Goal: Task Accomplishment & Management: Complete application form

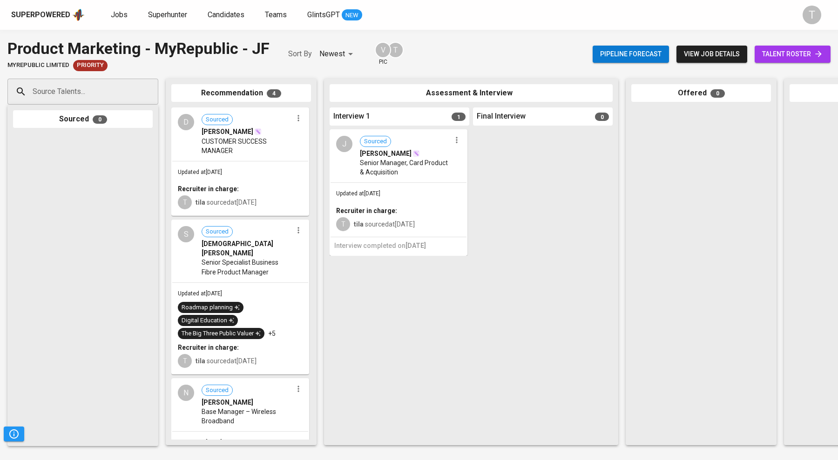
click at [120, 10] on span "Jobs" at bounding box center [119, 14] width 17 height 9
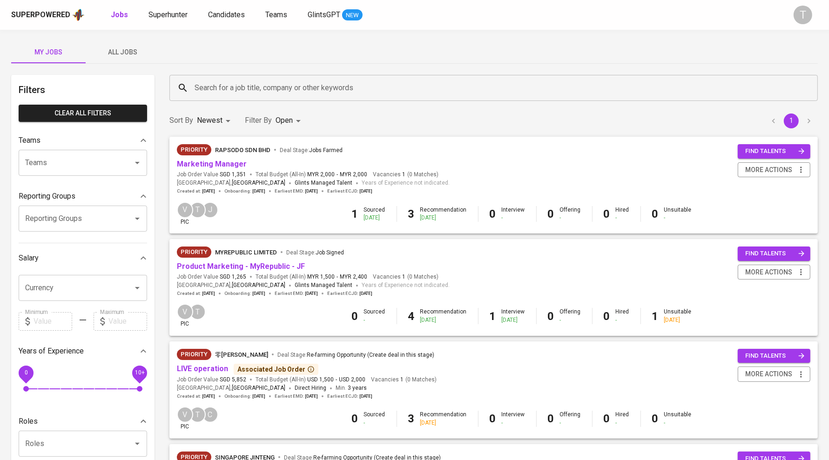
click at [211, 158] on div "Priority Rapsodo Sdn Bhd Deal Stage : Jobs Farmed" at bounding box center [313, 151] width 273 height 15
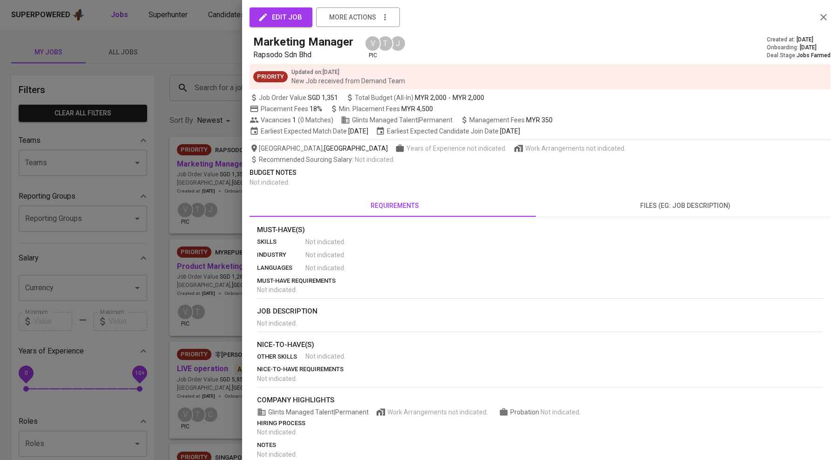
click at [203, 271] on div at bounding box center [419, 230] width 838 height 460
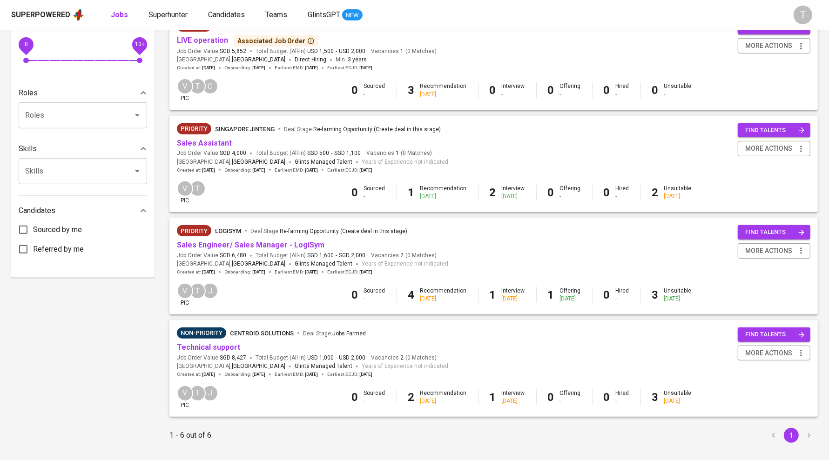
scroll to position [333, 0]
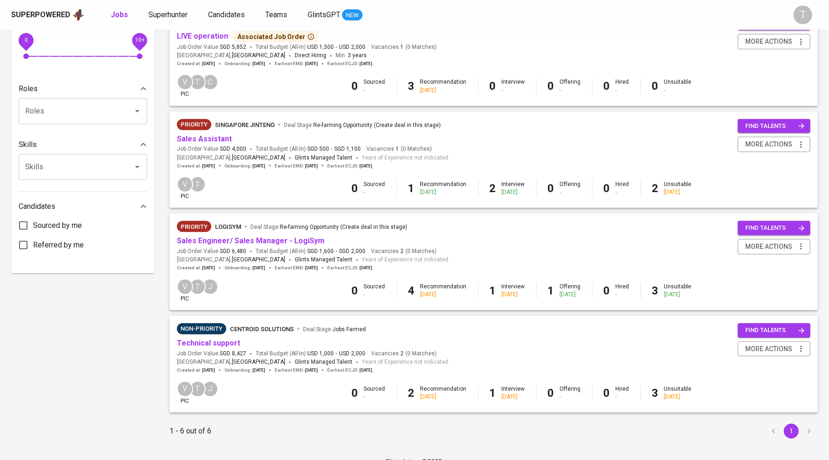
click at [193, 135] on link "Sales Assistant" at bounding box center [204, 139] width 55 height 9
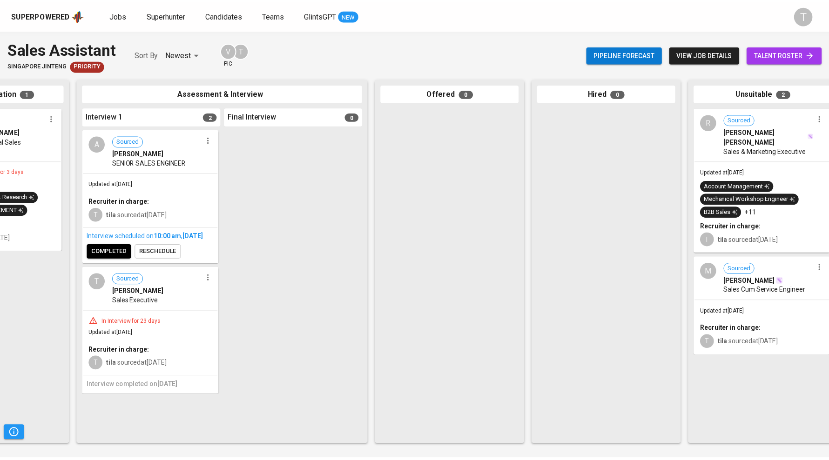
scroll to position [0, 270]
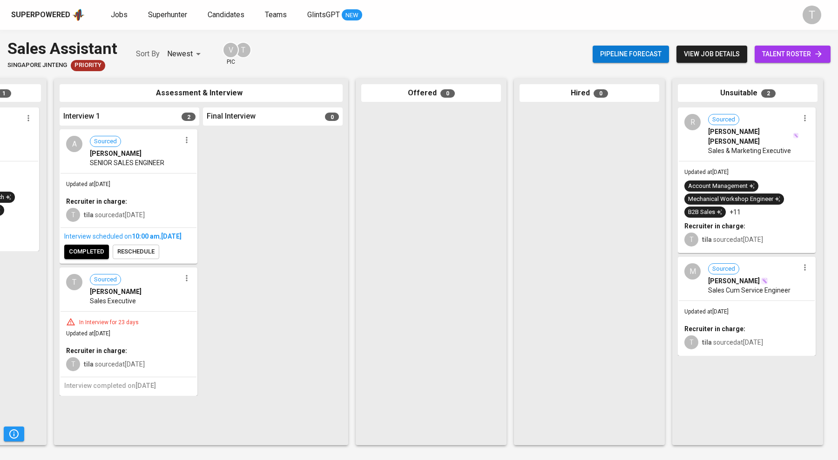
click at [757, 146] on span "Sales & Marketing Executive" at bounding box center [749, 150] width 83 height 9
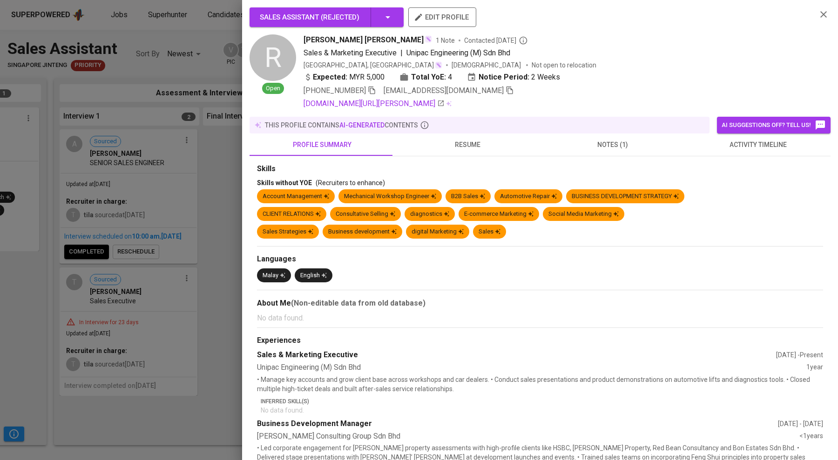
click at [461, 144] on span "resume" at bounding box center [467, 145] width 134 height 12
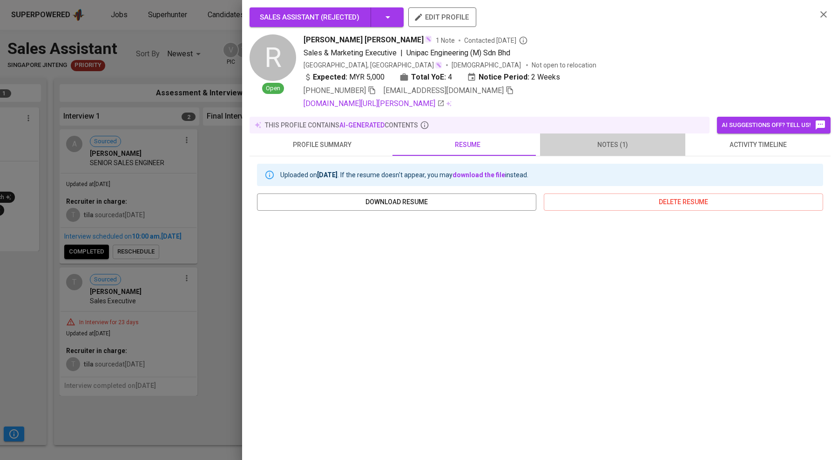
click at [643, 142] on span "notes (1)" at bounding box center [613, 145] width 134 height 12
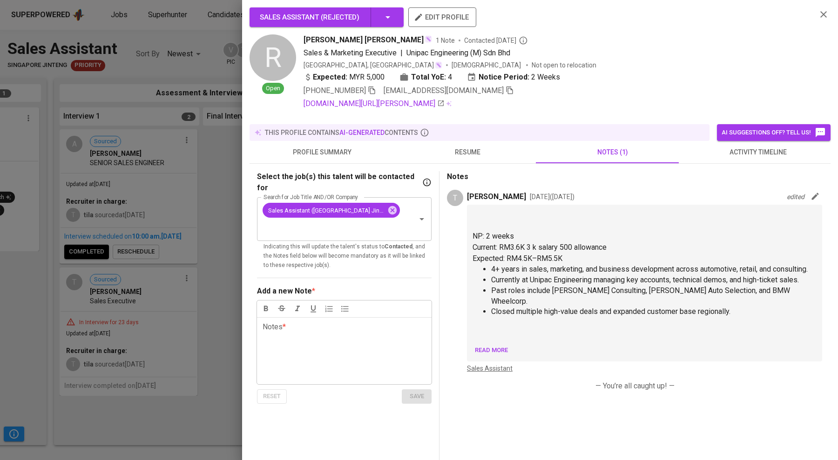
drag, startPoint x: 148, startPoint y: 315, endPoint x: 189, endPoint y: 54, distance: 264.4
click at [150, 313] on div at bounding box center [419, 230] width 838 height 460
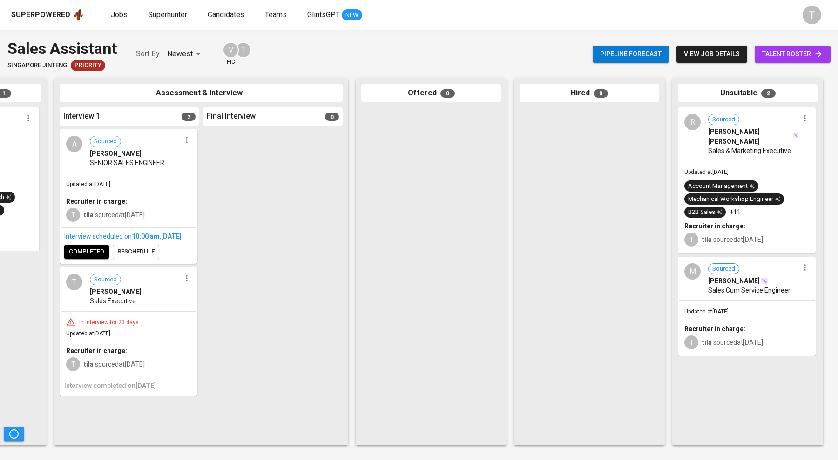
click at [120, 11] on span "Jobs" at bounding box center [119, 14] width 17 height 9
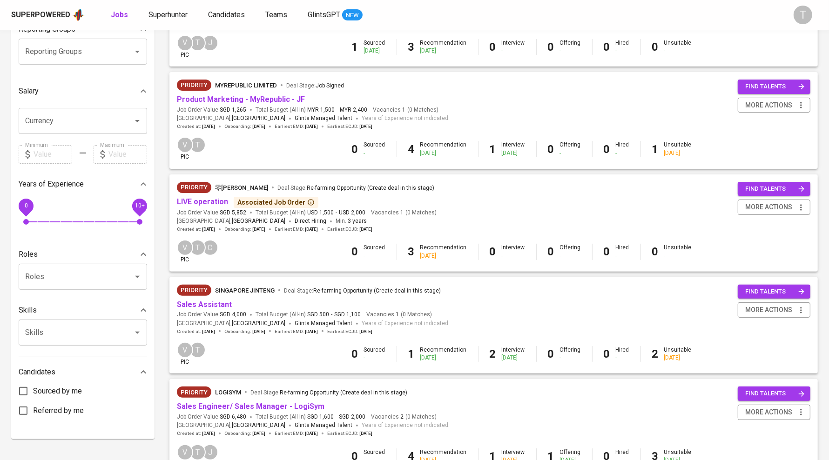
scroll to position [302, 0]
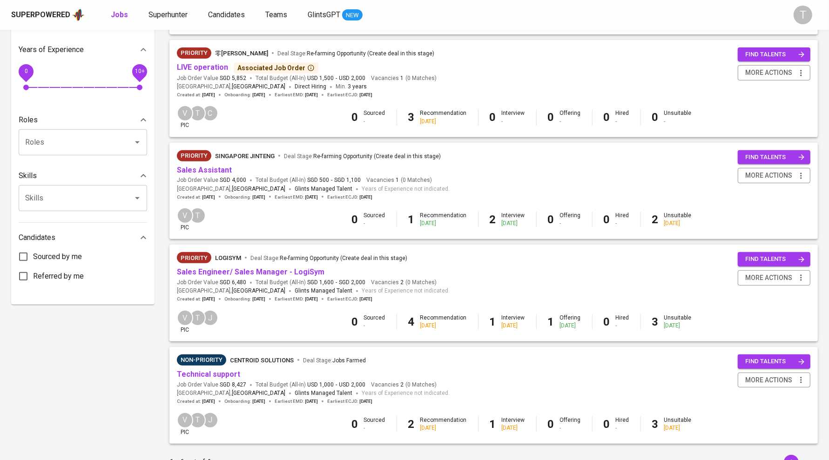
click at [213, 169] on link "Sales Assistant" at bounding box center [204, 170] width 55 height 9
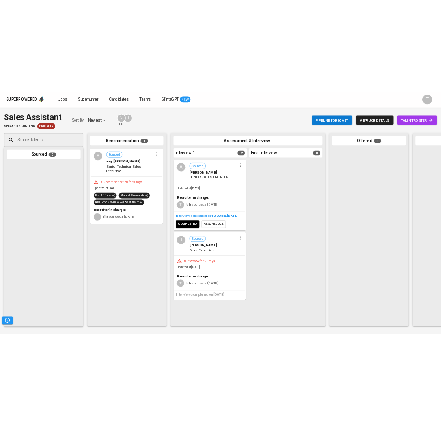
scroll to position [0, 270]
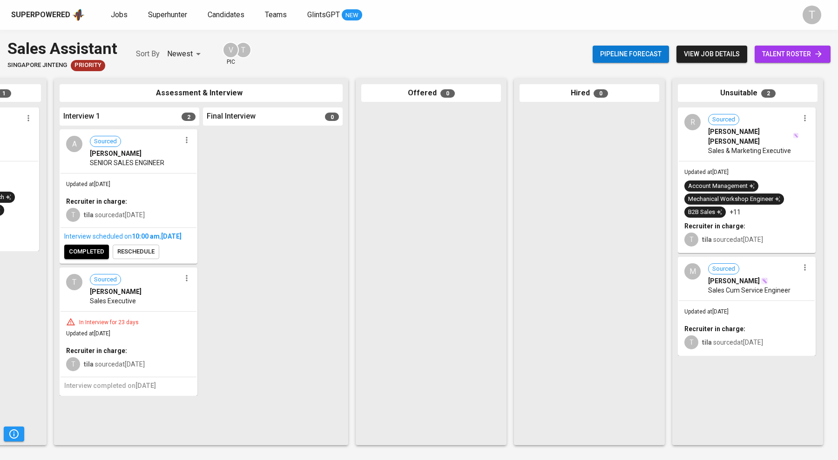
click at [748, 135] on span "RYAN LEE JEN SHEEN" at bounding box center [750, 136] width 84 height 19
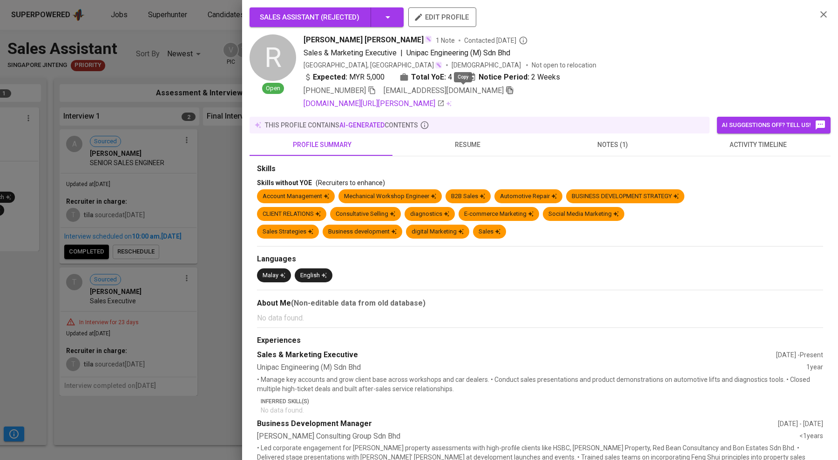
click at [506, 88] on icon "button" at bounding box center [509, 91] width 7 height 8
drag, startPoint x: 120, startPoint y: 229, endPoint x: 654, endPoint y: 256, distance: 535.6
click at [124, 226] on div at bounding box center [419, 230] width 838 height 460
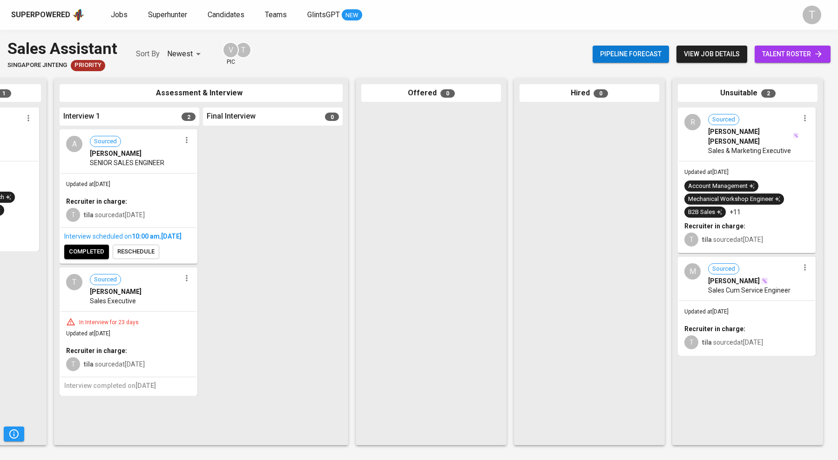
click at [770, 303] on div "Updated at Aug 19, 2025 Recruiter in charge: T tila sourced at Aug 08, 2025" at bounding box center [747, 328] width 136 height 54
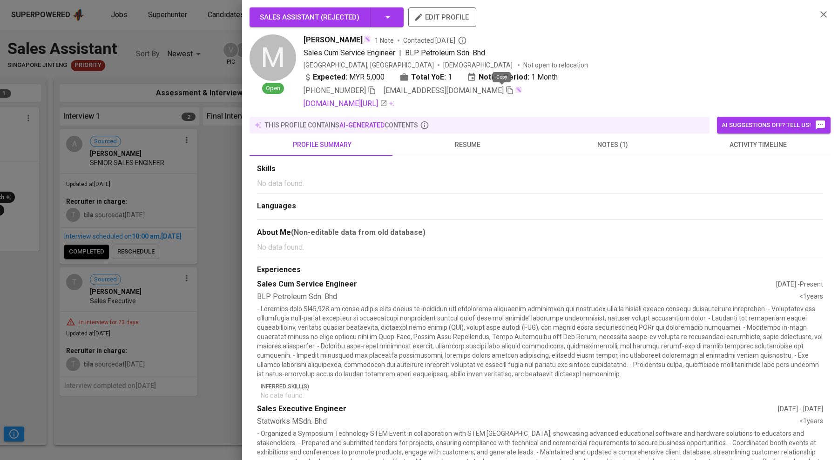
drag, startPoint x: 499, startPoint y: 86, endPoint x: 492, endPoint y: 85, distance: 7.0
click at [506, 86] on icon "button" at bounding box center [510, 90] width 8 height 8
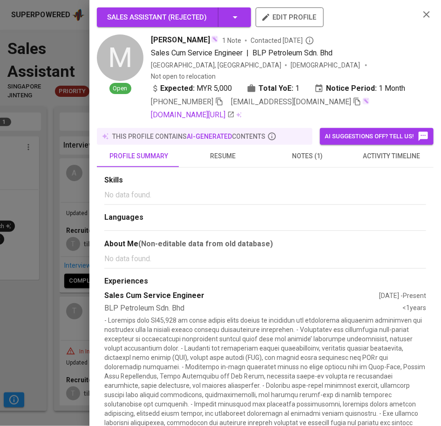
drag, startPoint x: 36, startPoint y: 168, endPoint x: 44, endPoint y: 104, distance: 64.3
click at [37, 167] on div at bounding box center [220, 213] width 441 height 426
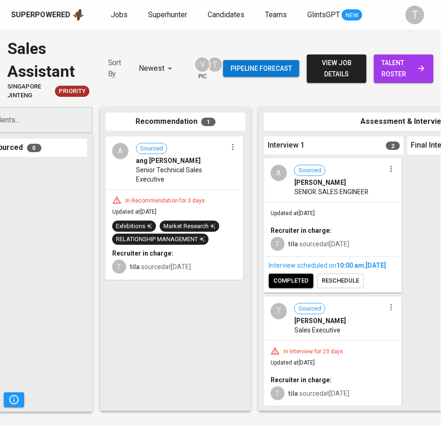
scroll to position [0, 21]
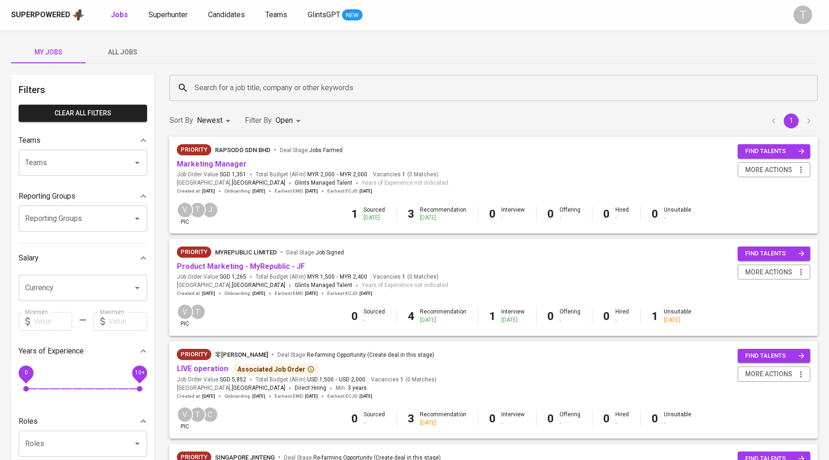
click at [237, 160] on link "Marketing Manager" at bounding box center [212, 164] width 70 height 9
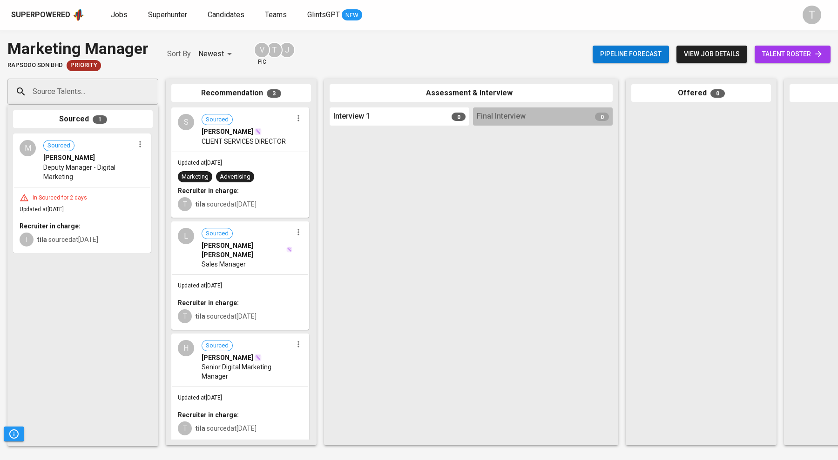
click at [86, 89] on input "Source Talents..." at bounding box center [79, 92] width 98 height 18
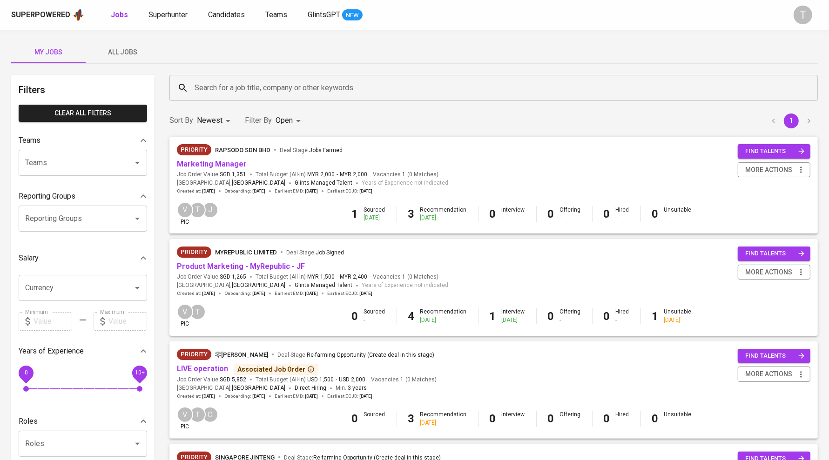
click at [228, 81] on input "Search for a job title, company or other keywords" at bounding box center [495, 88] width 607 height 18
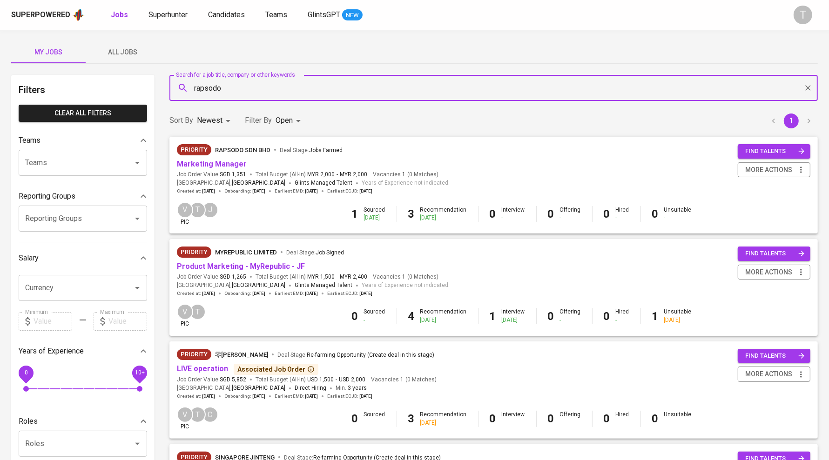
type input "rapsodo"
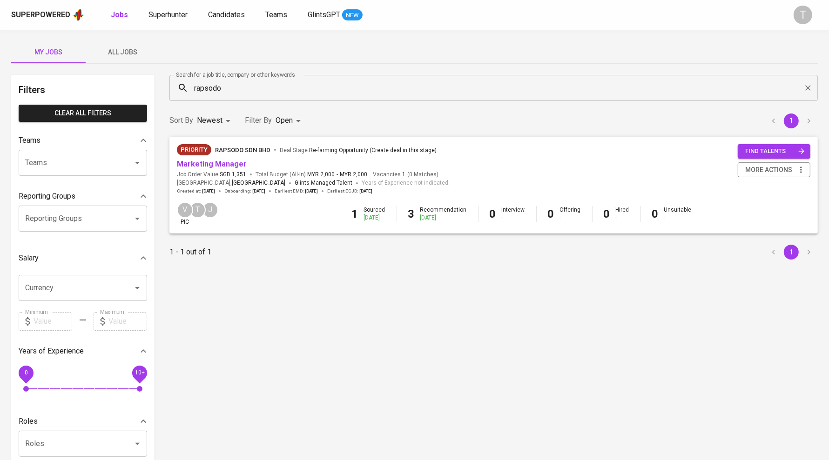
click at [217, 162] on link "Marketing Manager" at bounding box center [212, 164] width 70 height 9
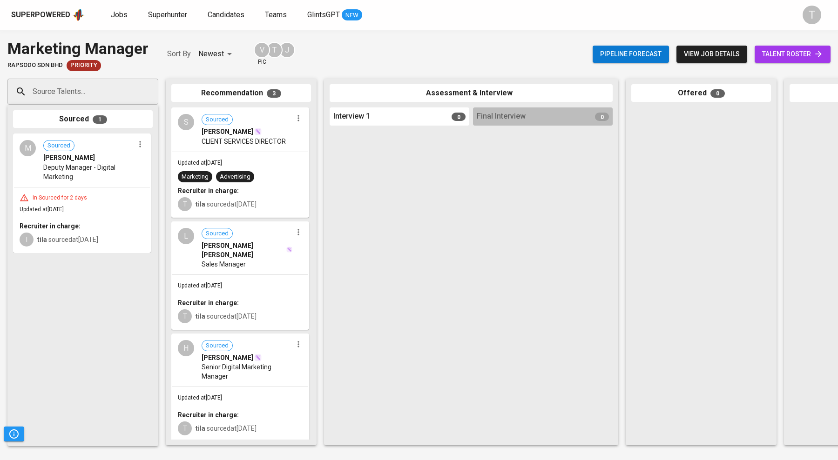
drag, startPoint x: 87, startPoint y: 94, endPoint x: 82, endPoint y: 91, distance: 6.1
click at [85, 94] on input "Source Talents..." at bounding box center [79, 92] width 98 height 18
click at [140, 144] on icon "button" at bounding box center [139, 145] width 1 height 6
click at [160, 189] on span "Move to unsuitable" at bounding box center [166, 189] width 49 height 8
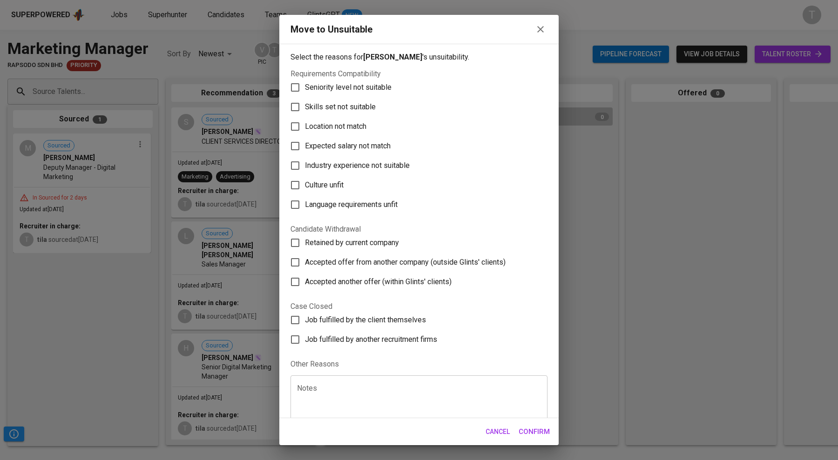
click at [351, 107] on span "Skills set not suitable" at bounding box center [340, 106] width 71 height 11
click at [305, 107] on input "Skills set not suitable" at bounding box center [295, 107] width 20 height 20
checkbox input "true"
click at [544, 29] on icon "button" at bounding box center [540, 29] width 11 height 11
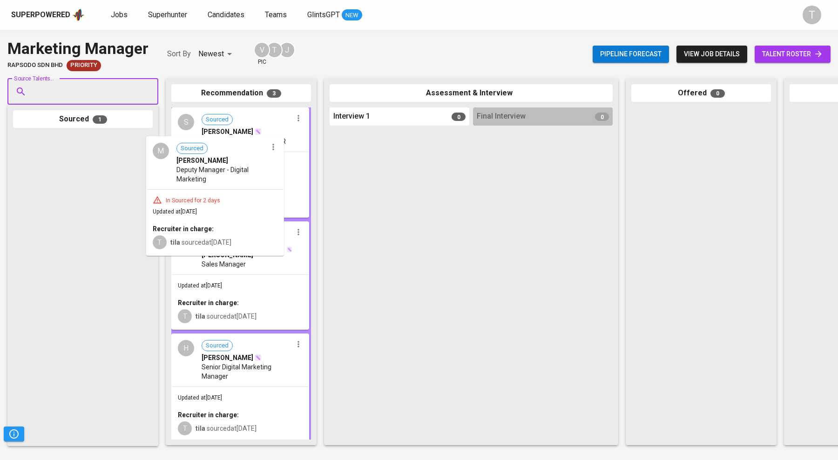
drag, startPoint x: 111, startPoint y: 178, endPoint x: 250, endPoint y: 181, distance: 138.7
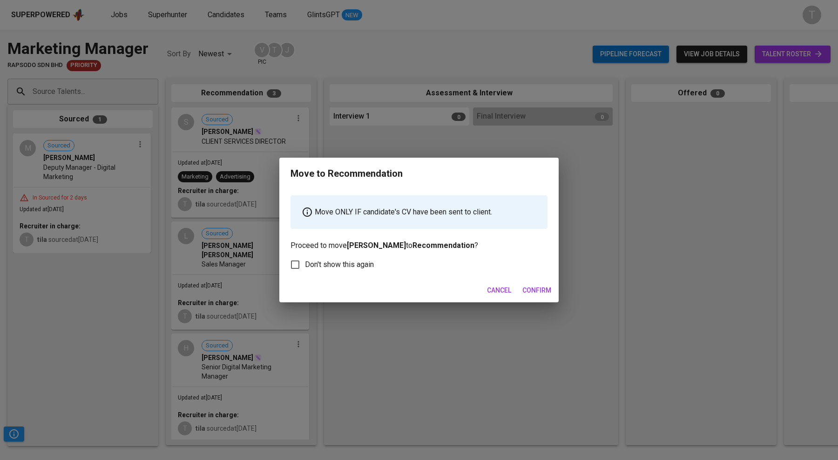
drag, startPoint x: 541, startPoint y: 288, endPoint x: 58, endPoint y: 116, distance: 512.5
click at [541, 288] on span "Confirm" at bounding box center [536, 291] width 29 height 12
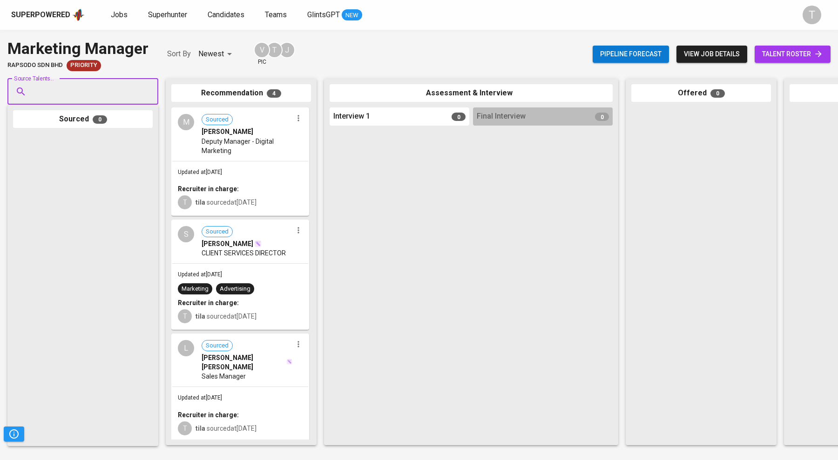
paste input "jensheen99@gmail.com"
type input "jensheen99@gmail.com"
click at [63, 121] on span "RYAN LEE JEN SHEEN" at bounding box center [90, 117] width 103 height 9
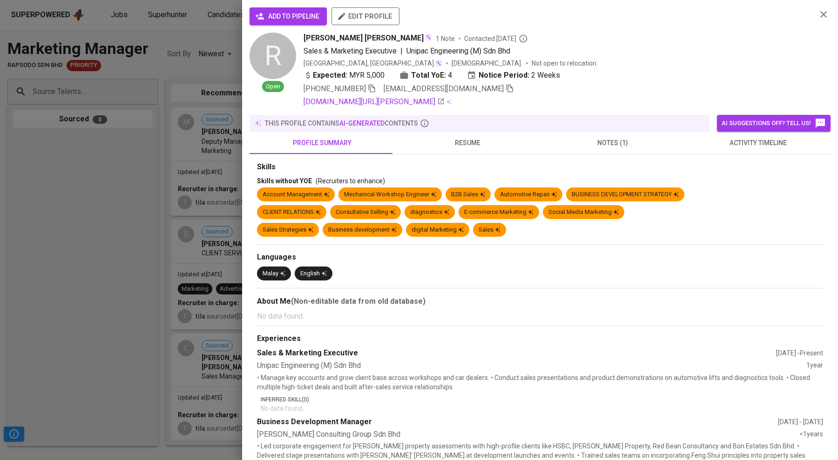
click at [284, 15] on span "add to pipeline" at bounding box center [288, 17] width 62 height 12
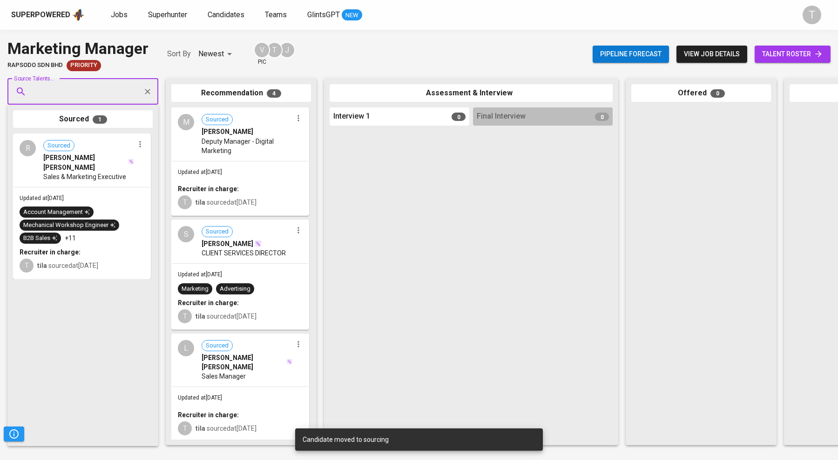
paste input "muhammadhaikal023g@gmail.com"
type input "muhammadhaikal023g@gmail.com"
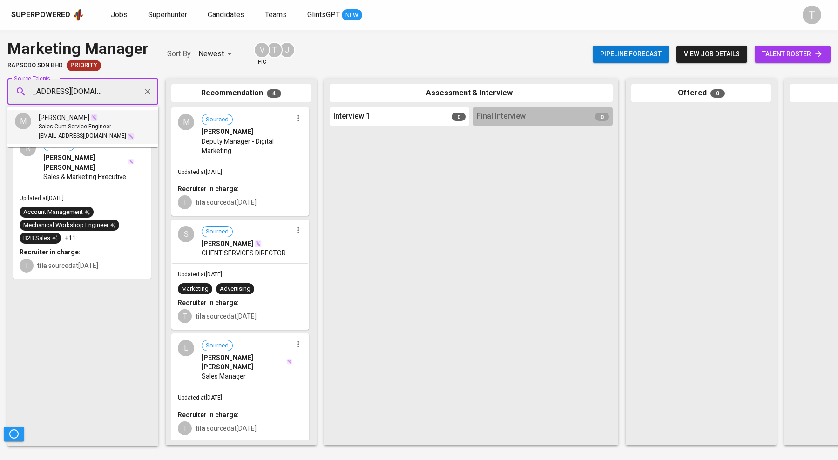
click at [88, 118] on span "MUHAMMAD HAIKAL BIN ADENAN" at bounding box center [64, 117] width 51 height 9
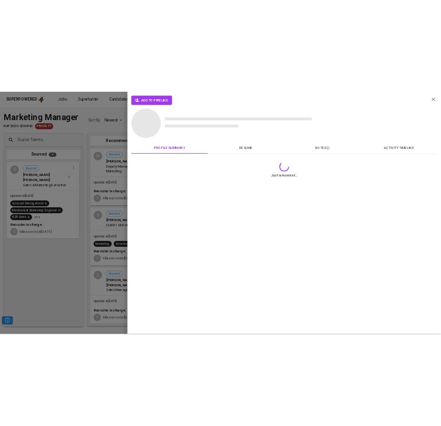
scroll to position [0, 0]
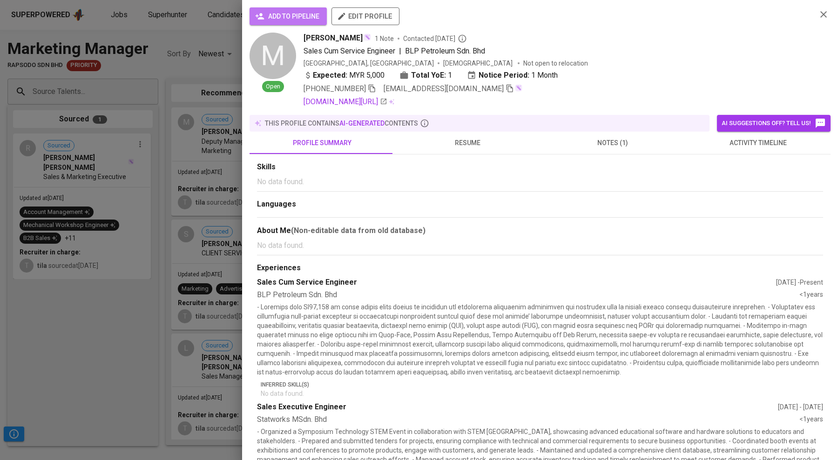
click at [303, 22] on button "add to pipeline" at bounding box center [287, 16] width 77 height 18
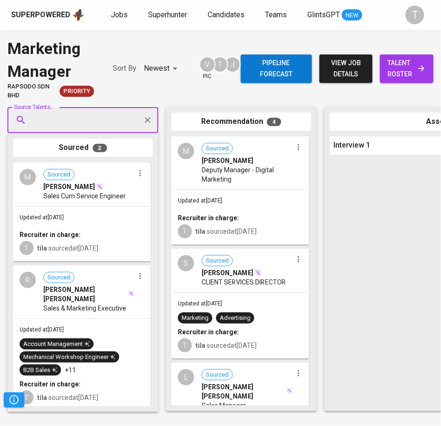
click at [84, 120] on input "Source Talents..." at bounding box center [79, 120] width 98 height 18
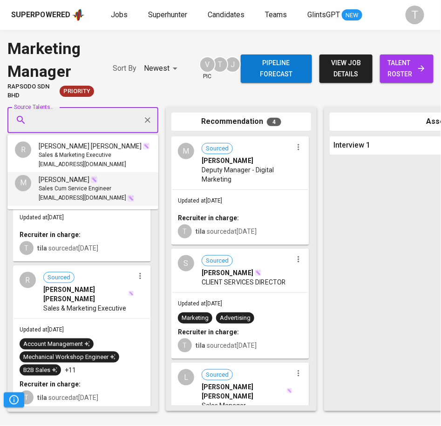
paste input "taufikesa93@gmail.com"
type input "taufikesa93@gmail.com"
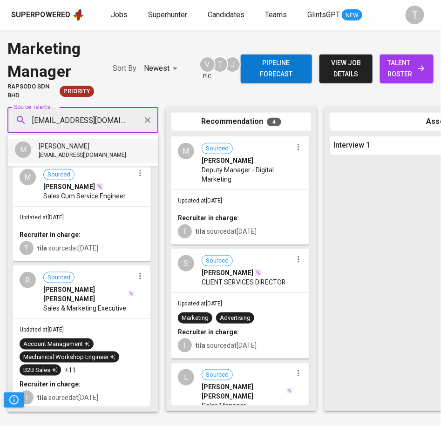
click at [83, 147] on span "Mohamad Taufik Esa" at bounding box center [64, 146] width 51 height 9
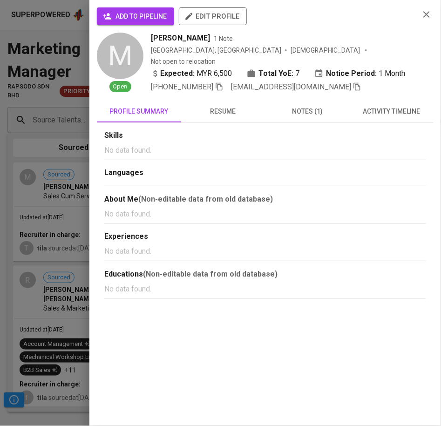
click at [140, 21] on span "add to pipeline" at bounding box center [135, 17] width 62 height 12
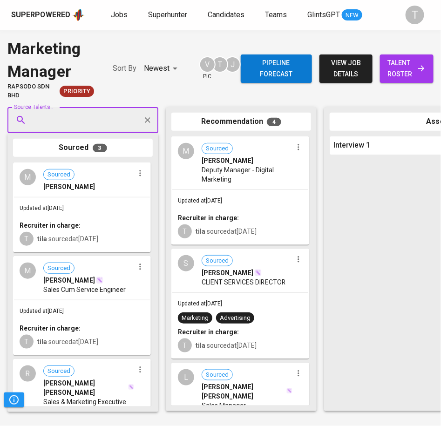
click at [90, 130] on div "Source Talents..." at bounding box center [82, 120] width 151 height 26
paste input "melscsa@hotmail.com"
type input "melscsa@hotmail.com"
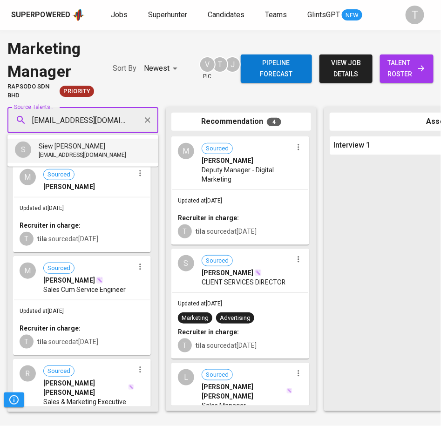
click at [89, 146] on div "Siew Li Li" at bounding box center [83, 146] width 88 height 9
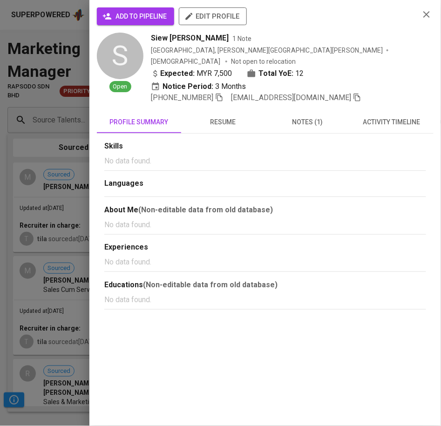
drag, startPoint x: 146, startPoint y: 13, endPoint x: 149, endPoint y: 0, distance: 12.9
click at [146, 11] on span "add to pipeline" at bounding box center [135, 17] width 62 height 12
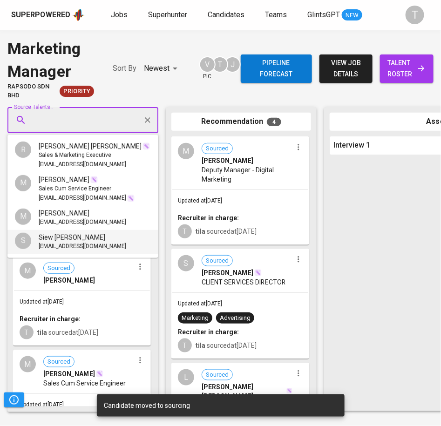
click at [91, 119] on input "Source Talents..." at bounding box center [79, 120] width 98 height 18
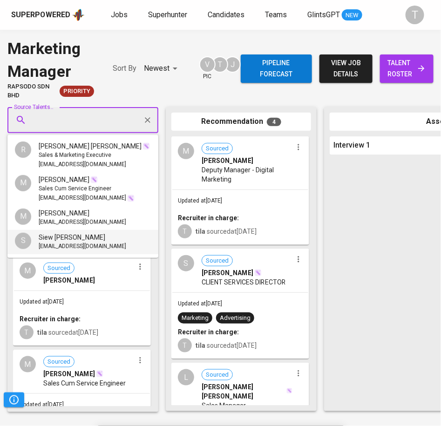
paste input "[PERSON_NAME][EMAIL_ADDRESS][DOMAIN_NAME]"
type input "[PERSON_NAME][EMAIL_ADDRESS][DOMAIN_NAME]"
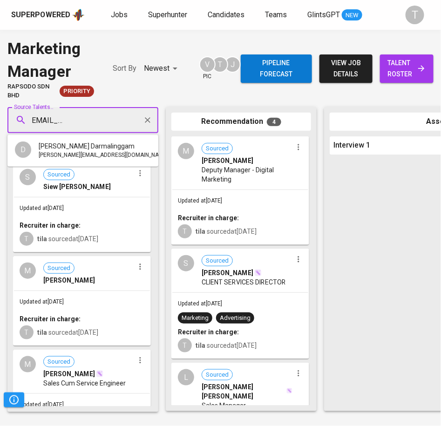
drag, startPoint x: 90, startPoint y: 132, endPoint x: 90, endPoint y: 146, distance: 14.0
click at [90, 146] on span "[PERSON_NAME] Darmalinggam" at bounding box center [87, 146] width 96 height 9
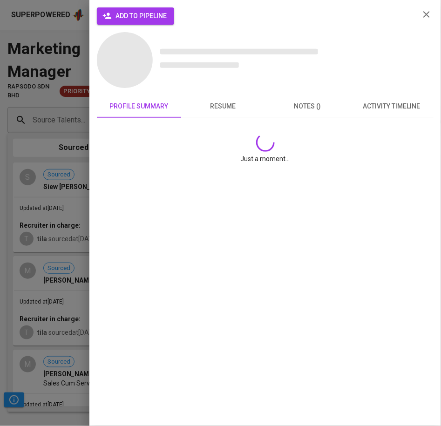
scroll to position [0, 0]
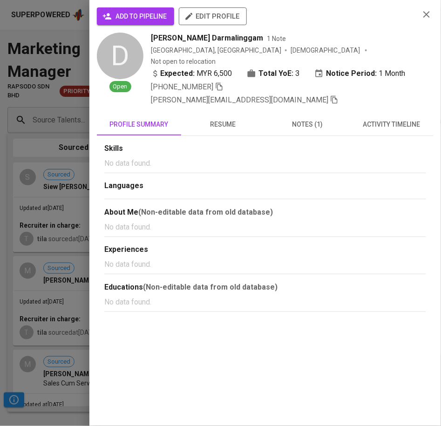
click at [158, 9] on button "add to pipeline" at bounding box center [135, 16] width 77 height 18
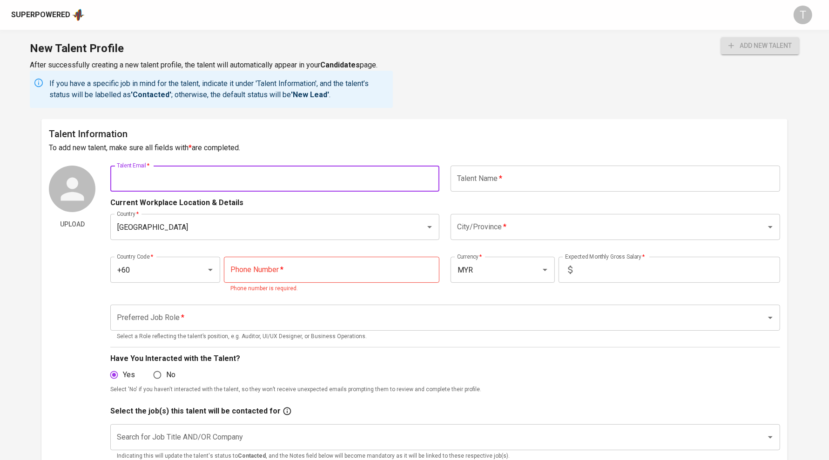
click at [257, 182] on input "text" at bounding box center [274, 179] width 329 height 26
paste input "[EMAIL_ADDRESS][DOMAIN_NAME]"
type input "[EMAIL_ADDRESS][DOMAIN_NAME]"
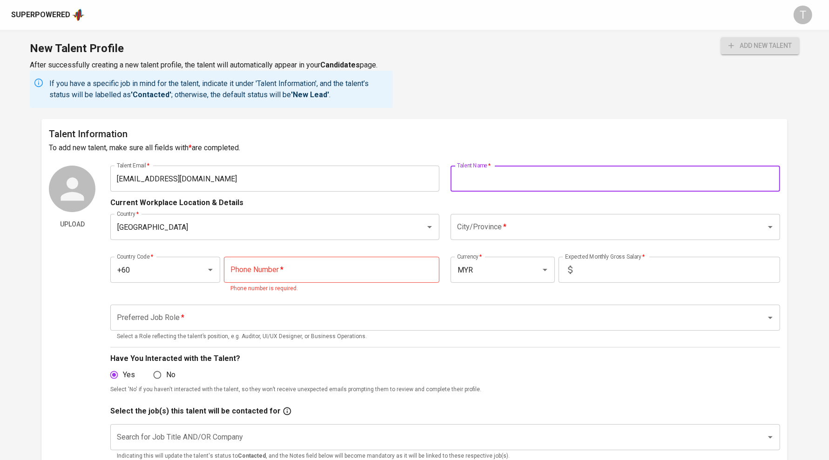
click at [492, 181] on input "text" at bounding box center [615, 179] width 329 height 26
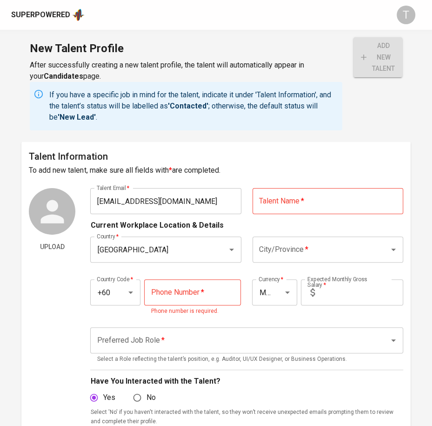
click at [303, 193] on input "text" at bounding box center [328, 201] width 151 height 26
paste input "Mohamad Taufik Esa"
type input "Mohamad Taufik Esa"
click at [302, 253] on input "City/Province   *" at bounding box center [315, 250] width 116 height 18
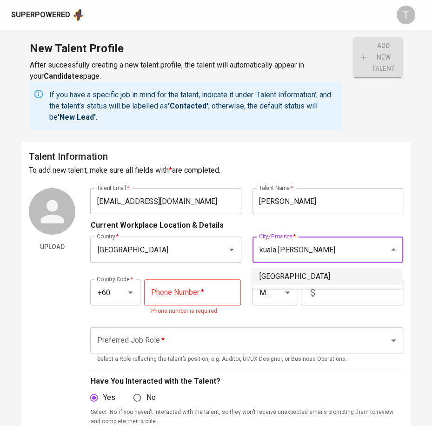
click at [282, 270] on li "[GEOGRAPHIC_DATA]" at bounding box center [327, 276] width 151 height 17
type input "[GEOGRAPHIC_DATA]"
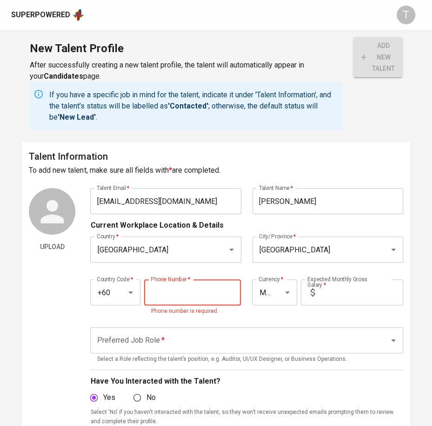
click at [196, 294] on input "tel" at bounding box center [192, 292] width 97 height 26
paste input "11-3303-0177"
type input "11-3303-0177"
click at [326, 291] on input "text" at bounding box center [361, 292] width 85 height 26
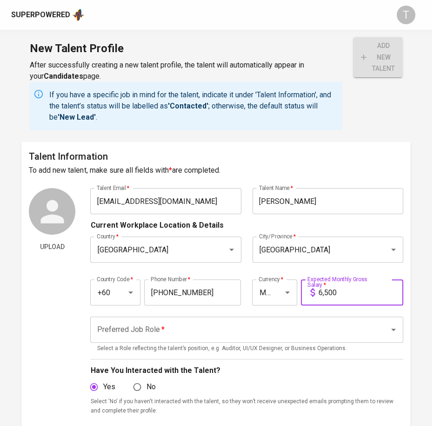
type input "6,500"
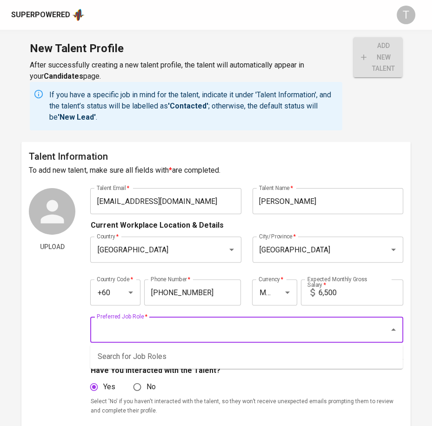
click at [234, 325] on input "Preferred Job Role   *" at bounding box center [233, 330] width 278 height 18
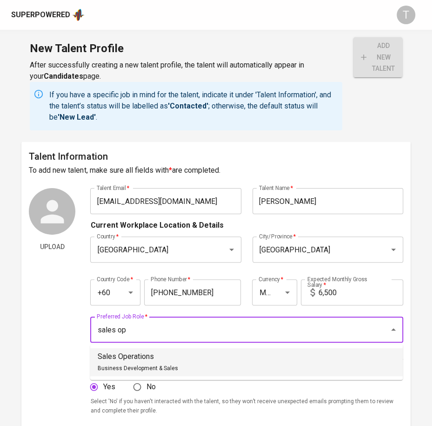
drag, startPoint x: 198, startPoint y: 365, endPoint x: 410, endPoint y: 162, distance: 293.7
click at [200, 364] on li "Sales Operations Business Development & Sales" at bounding box center [246, 362] width 313 height 28
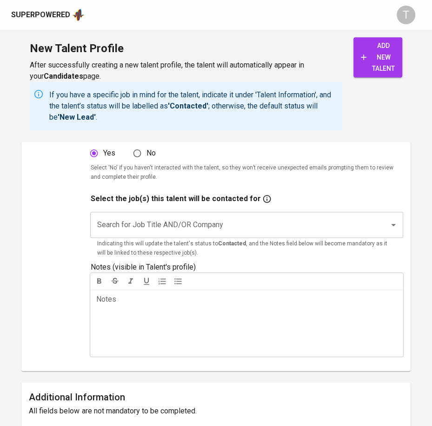
scroll to position [235, 0]
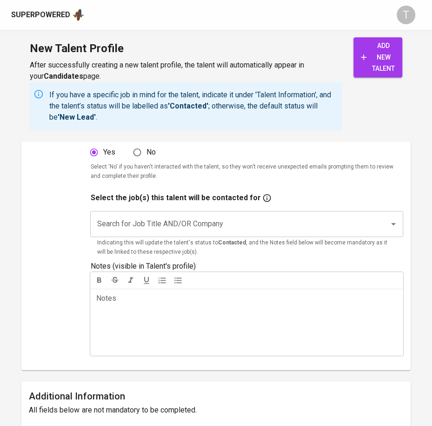
type input "Sales Operations"
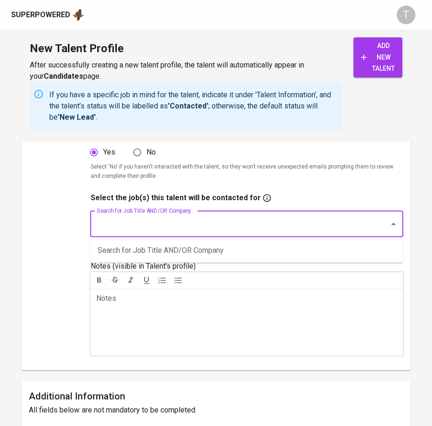
click at [217, 230] on input "Search for Job Title AND/OR Company" at bounding box center [233, 224] width 278 height 18
type input "rapso"
drag, startPoint x: 218, startPoint y: 223, endPoint x: 18, endPoint y: 209, distance: 200.7
click at [18, 209] on main "Talent Information To add new talent, make sure all fields with * are completed…" at bounding box center [216, 345] width 432 height 876
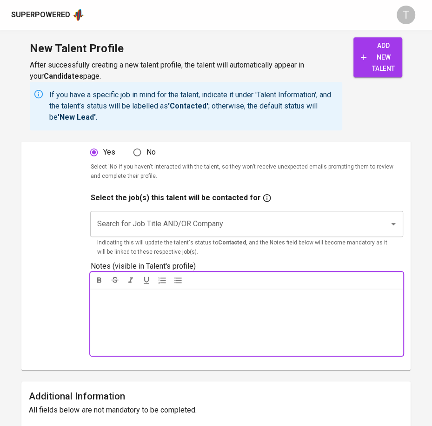
click at [226, 337] on div "Notes ﻿" at bounding box center [246, 322] width 313 height 67
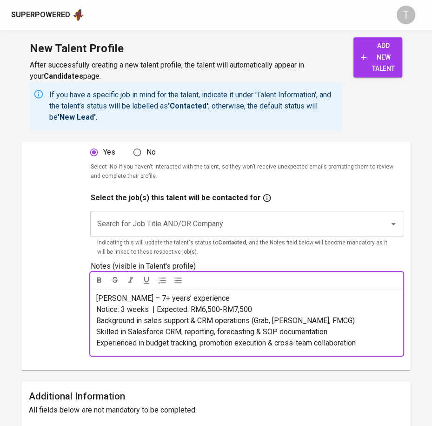
click at [293, 305] on p "Notice: 3 weeks | Expected: RM6,500-RM7,500" at bounding box center [247, 309] width 302 height 11
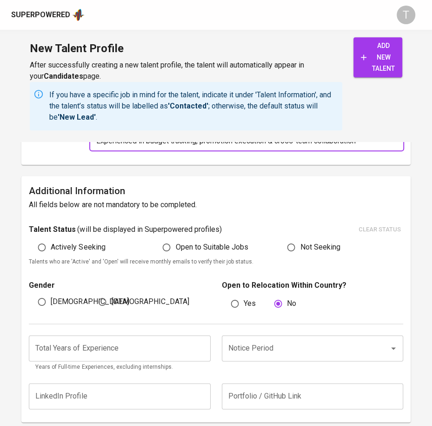
scroll to position [511, 0]
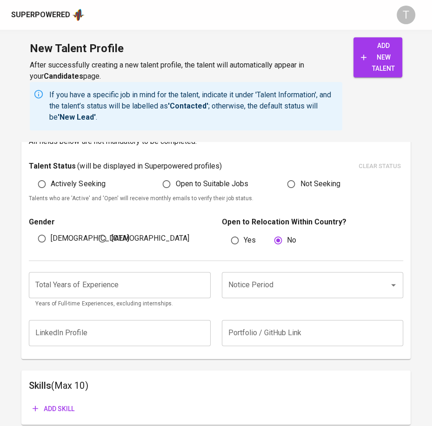
drag, startPoint x: 60, startPoint y: 180, endPoint x: 57, endPoint y: 219, distance: 39.2
click at [59, 182] on span "Actively Seeking" at bounding box center [78, 183] width 54 height 11
click at [51, 182] on input "Actively Seeking" at bounding box center [42, 184] width 18 height 18
radio input "true"
click at [56, 230] on label "[DEMOGRAPHIC_DATA]" at bounding box center [80, 238] width 95 height 18
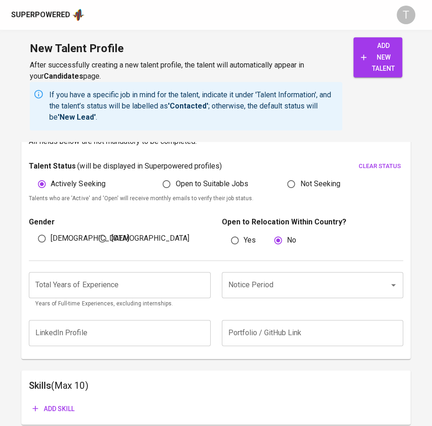
click at [51, 230] on input "[DEMOGRAPHIC_DATA]" at bounding box center [42, 238] width 18 height 18
radio input "true"
click at [73, 277] on input "number" at bounding box center [120, 285] width 182 height 26
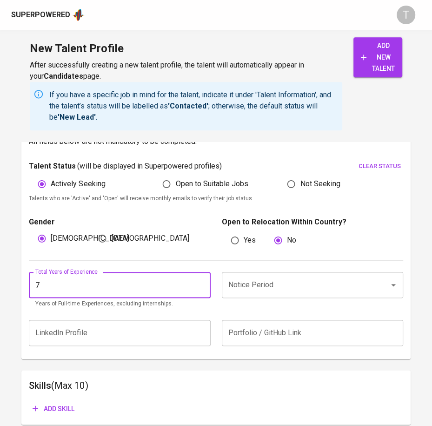
type input "7"
click at [282, 287] on input "Notice Period" at bounding box center [299, 285] width 147 height 18
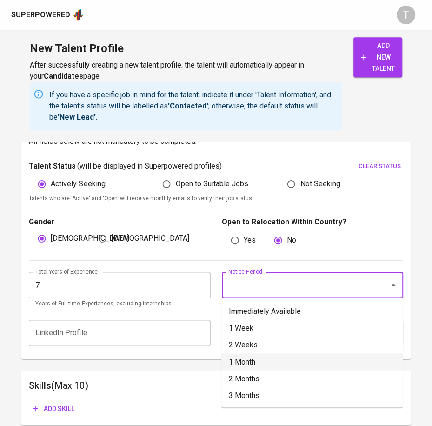
click at [253, 361] on li "1 Month" at bounding box center [313, 361] width 182 height 17
type input "1 Month"
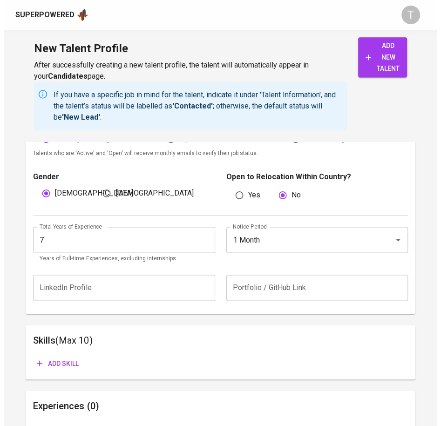
scroll to position [558, 0]
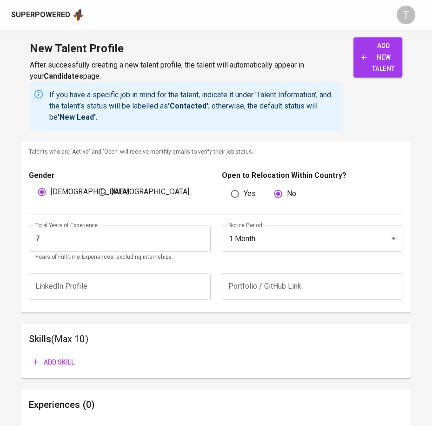
click at [256, 340] on h6 "Skills (Max 10)" at bounding box center [216, 338] width 374 height 15
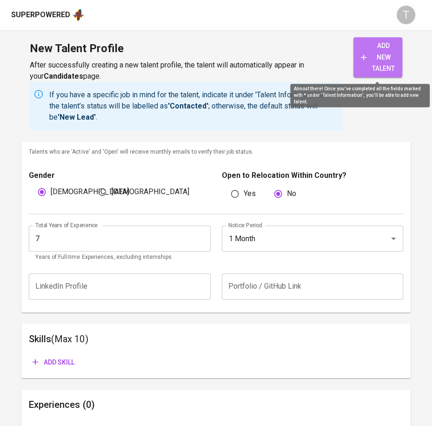
click at [366, 64] on span "add new talent" at bounding box center [378, 57] width 34 height 34
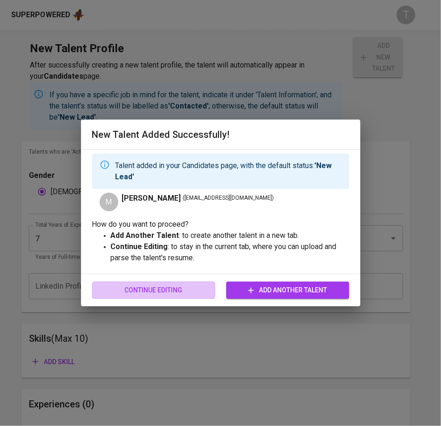
click at [170, 282] on button "Continue Editing" at bounding box center [153, 290] width 123 height 17
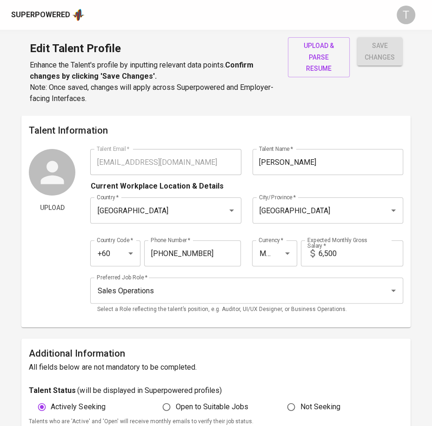
type input "taufikesa93@gmail.com"
type input "Mohamad Taufik Esa"
type input "[GEOGRAPHIC_DATA]"
type input "+60"
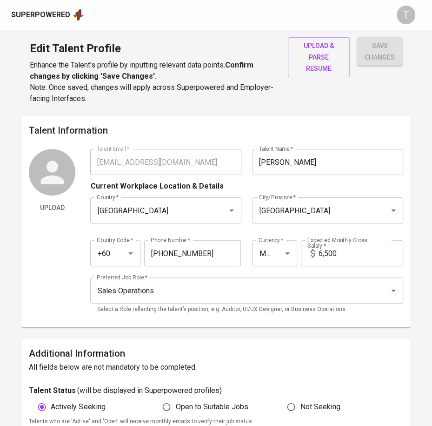
type input "11-3303-0177"
type input "MYR"
type input "6,500"
type input "Sales Operations"
radio input "true"
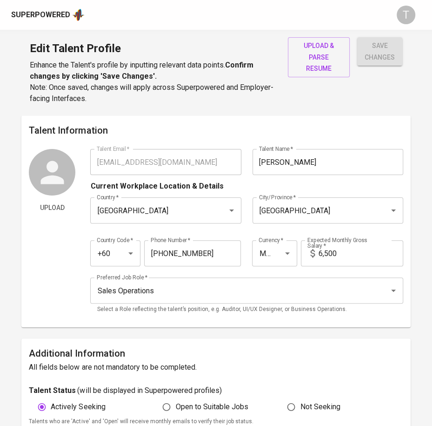
radio input "true"
type input "7"
type input "1 Month"
click at [333, 49] on span "upload & parse resume" at bounding box center [319, 57] width 47 height 34
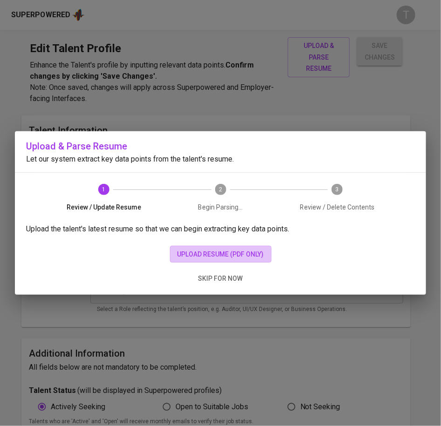
click at [227, 249] on span "upload resume (pdf only)" at bounding box center [220, 255] width 87 height 12
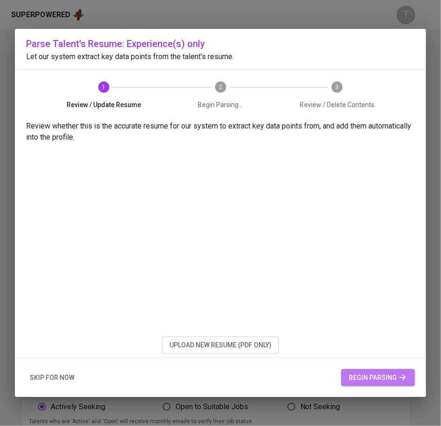
click at [382, 379] on span "begin parsing" at bounding box center [378, 378] width 59 height 12
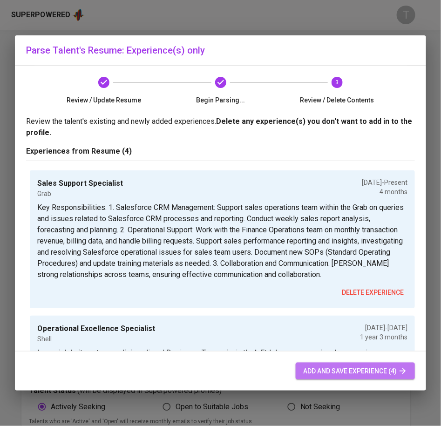
click at [322, 373] on span "add and save experience (4)" at bounding box center [355, 371] width 104 height 12
click at [347, 367] on span "add and save experience (4)" at bounding box center [355, 371] width 104 height 12
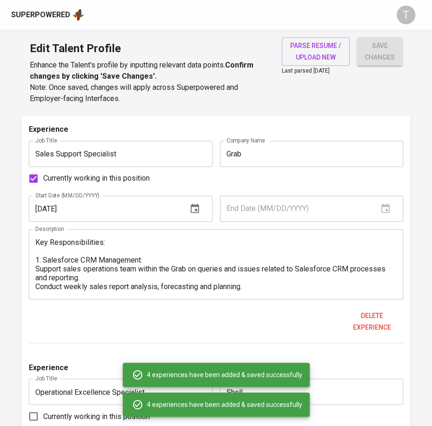
scroll to position [573, 0]
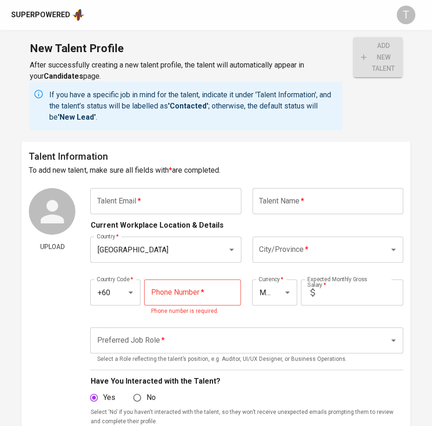
click at [179, 197] on input "text" at bounding box center [165, 201] width 151 height 26
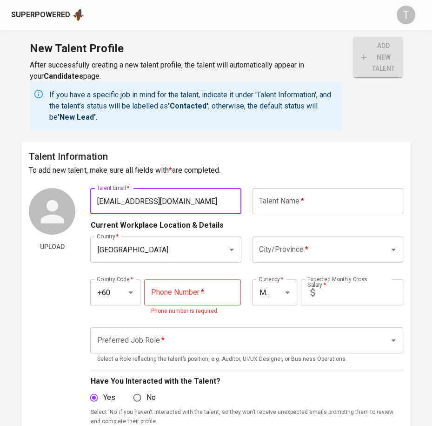
type input "[EMAIL_ADDRESS][DOMAIN_NAME]"
click at [315, 208] on input "text" at bounding box center [328, 201] width 151 height 26
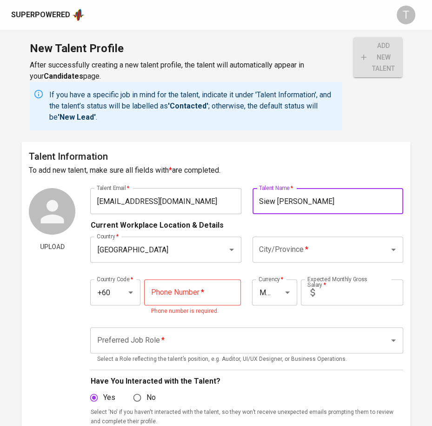
click at [294, 238] on div "City/Province *" at bounding box center [328, 249] width 151 height 26
type input "Siew [PERSON_NAME]"
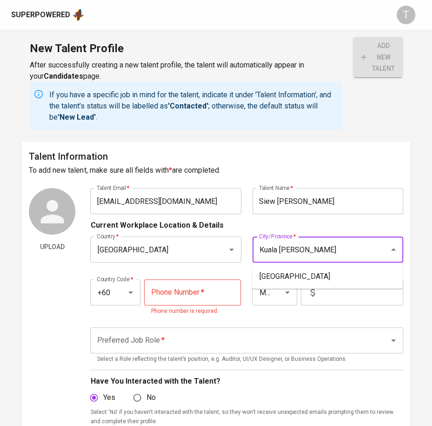
click at [294, 251] on input "Kuala [PERSON_NAME]" at bounding box center [315, 250] width 116 height 18
drag, startPoint x: 297, startPoint y: 272, endPoint x: 280, endPoint y: 277, distance: 18.0
click at [281, 277] on li "[PERSON_NAME] [PERSON_NAME]" at bounding box center [327, 276] width 151 height 17
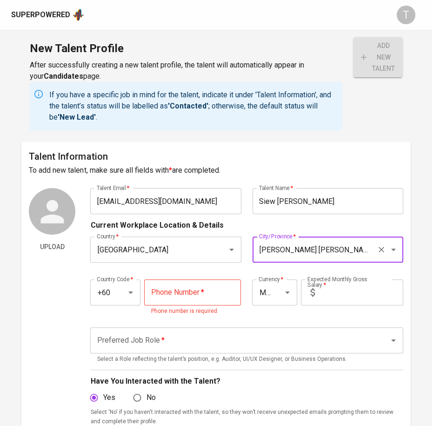
type input "[PERSON_NAME] [PERSON_NAME]"
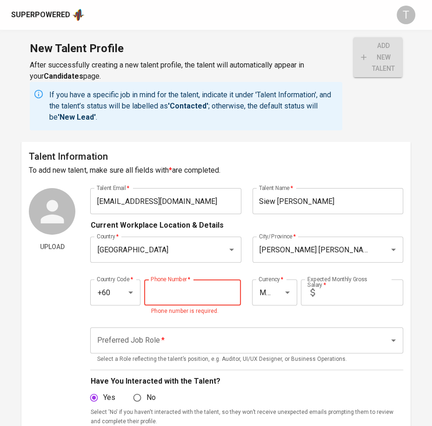
click at [188, 296] on input "tel" at bounding box center [192, 292] width 97 height 26
type input "[PHONE_NUMBER]"
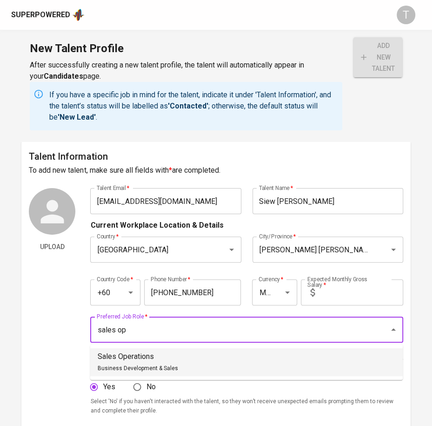
click at [239, 353] on li "Sales Operations Business Development & Sales" at bounding box center [246, 362] width 313 height 28
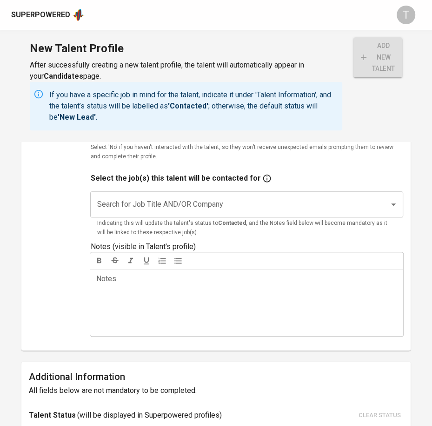
scroll to position [253, 0]
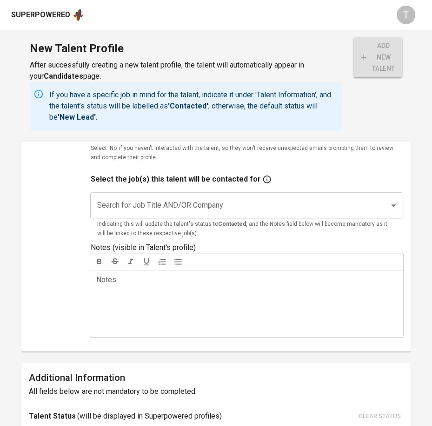
type input "Sales Operations"
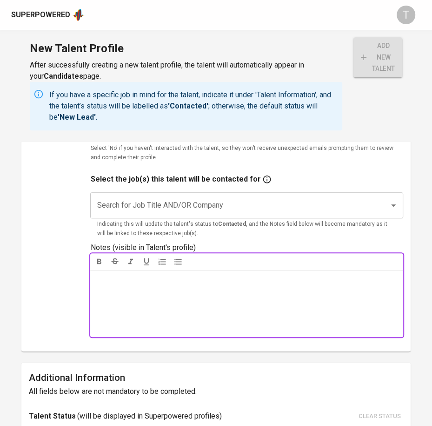
click at [226, 310] on div "Notes ﻿" at bounding box center [246, 303] width 313 height 67
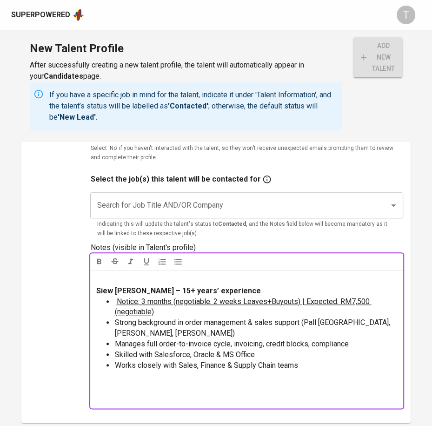
click at [249, 312] on li "Notice: 3 months (negotiable: 2 weeks Leaves+Buyouts) | Expected: RM7,500 (nego…" at bounding box center [256, 307] width 283 height 21
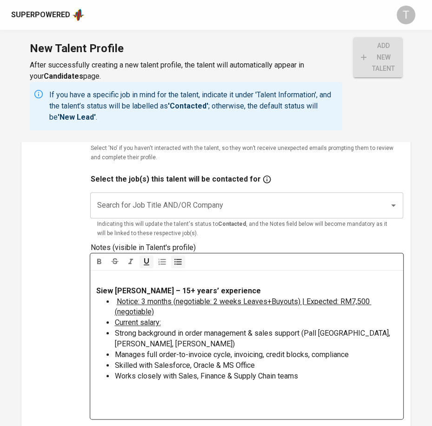
click at [354, 388] on p at bounding box center [247, 399] width 302 height 34
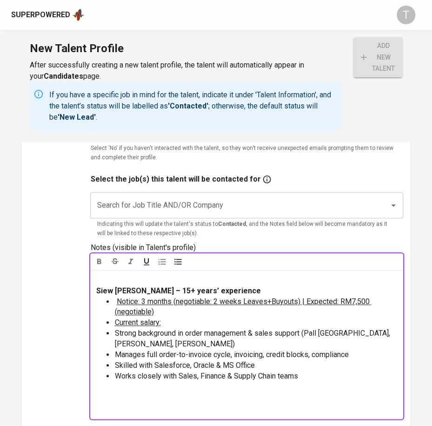
click at [240, 323] on li "Current salary:" at bounding box center [256, 322] width 283 height 11
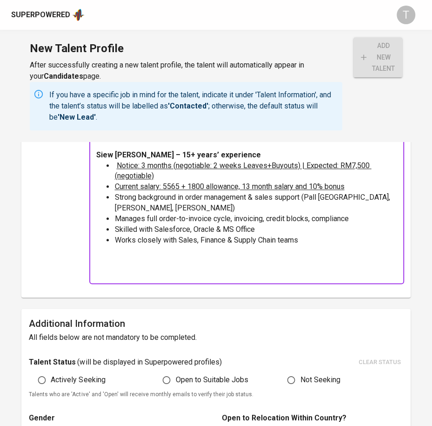
scroll to position [390, 0]
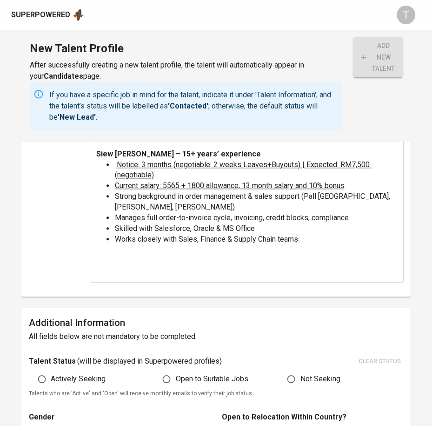
click at [81, 373] on span "Actively Seeking" at bounding box center [78, 378] width 54 height 11
click at [51, 373] on input "Actively Seeking" at bounding box center [42, 379] width 18 height 18
radio input "true"
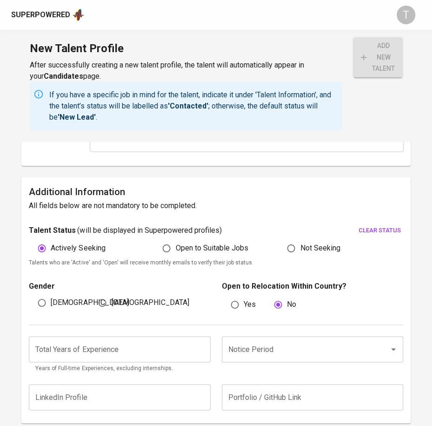
scroll to position [526, 0]
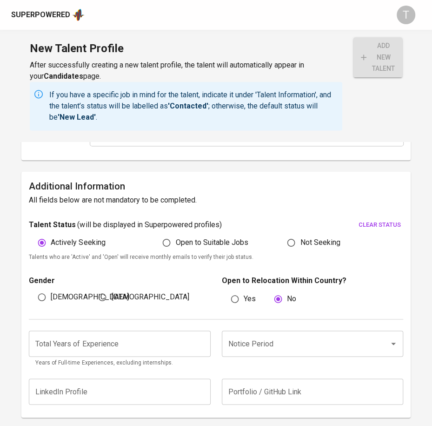
click at [104, 293] on input "[DEMOGRAPHIC_DATA]" at bounding box center [103, 297] width 18 height 18
radio input "true"
click at [104, 338] on input "number" at bounding box center [120, 343] width 182 height 26
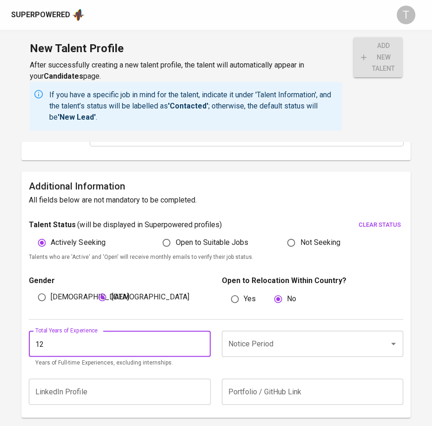
type input "12"
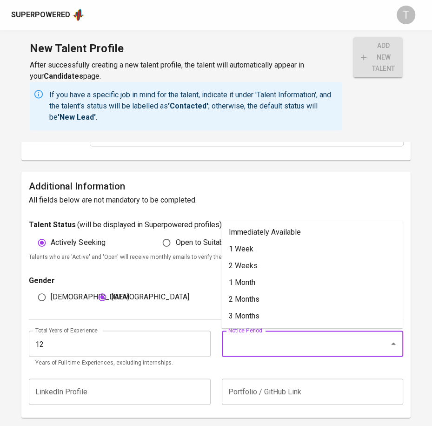
click at [262, 340] on input "Notice Period" at bounding box center [299, 344] width 147 height 18
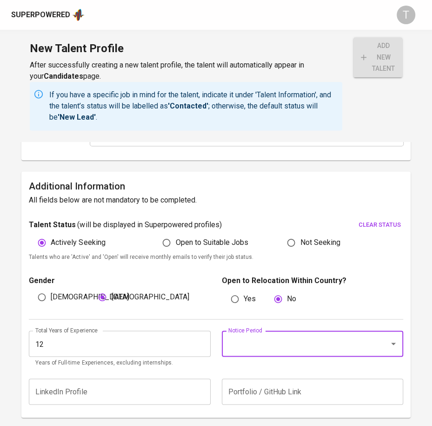
click at [262, 340] on input "Notice Period" at bounding box center [299, 344] width 147 height 18
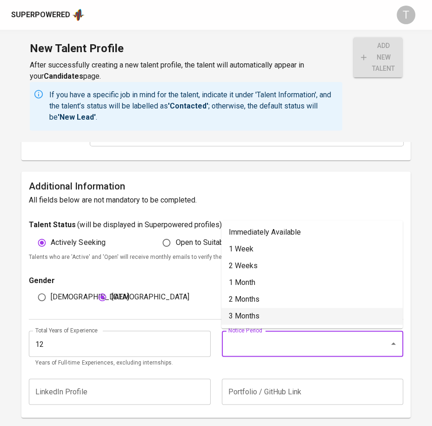
click at [256, 316] on li "3 Months" at bounding box center [313, 316] width 182 height 17
type input "3 Months"
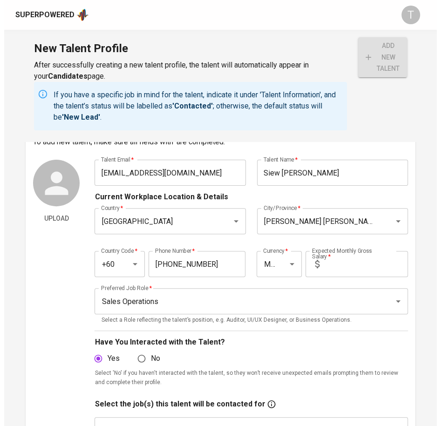
scroll to position [0, 0]
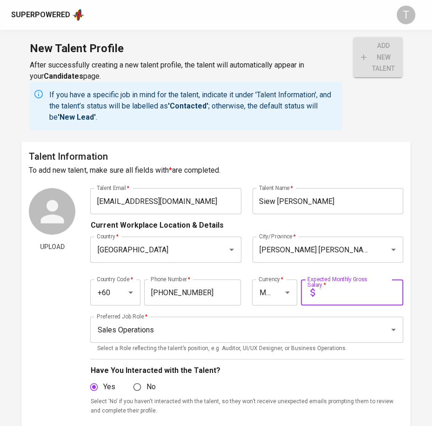
click at [340, 291] on input "text" at bounding box center [361, 292] width 85 height 26
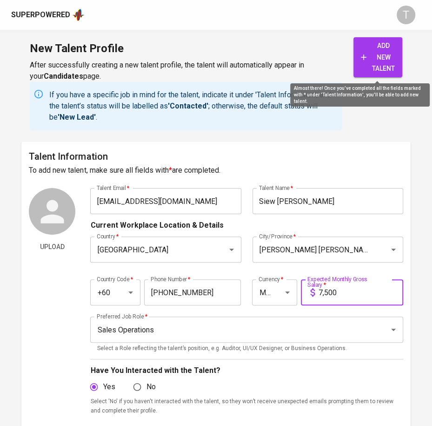
type input "7,500"
click at [363, 63] on span "add new talent" at bounding box center [378, 57] width 34 height 34
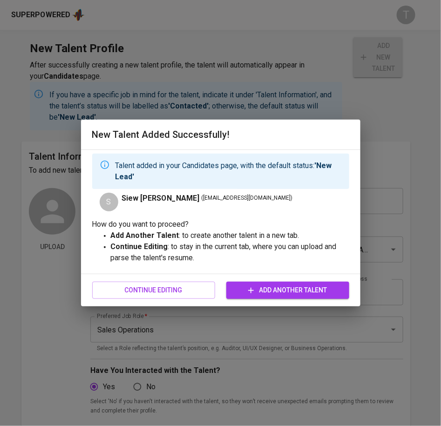
click at [167, 282] on button "Continue Editing" at bounding box center [153, 290] width 123 height 17
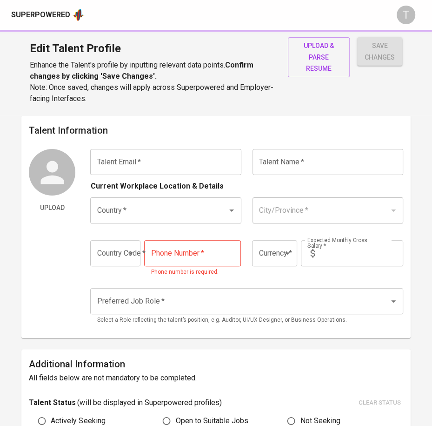
type input "melscsa@hotmail.com"
type input "Siew Li Li"
type input "[GEOGRAPHIC_DATA]"
type input "Shah Alam"
type input "+60"
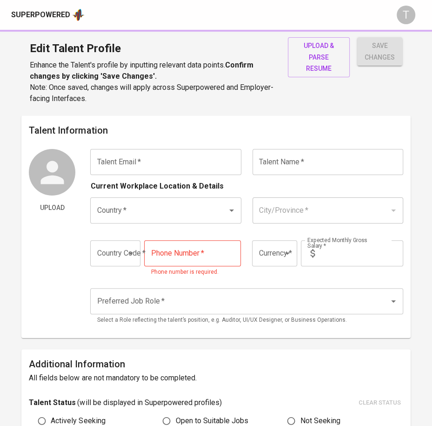
type input "11-6926-6247"
type input "MYR"
type input "7,500"
type input "Sales Operations"
radio input "true"
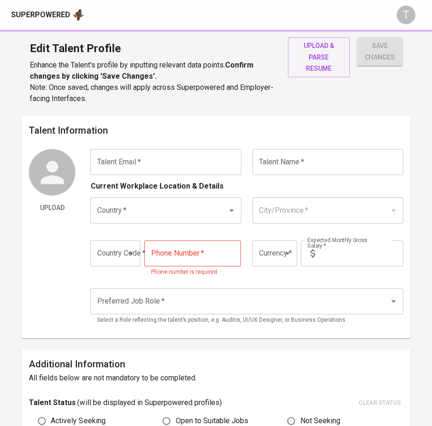
radio input "true"
type input "12"
type input "3 Months"
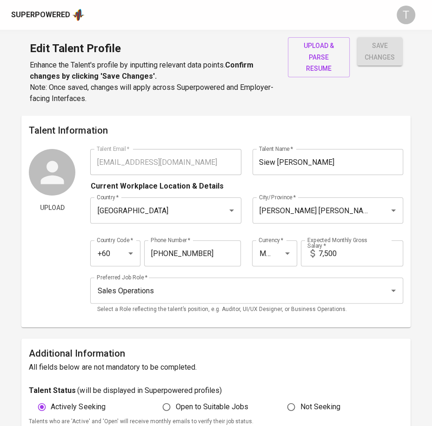
click at [329, 49] on span "upload & parse resume" at bounding box center [319, 57] width 47 height 34
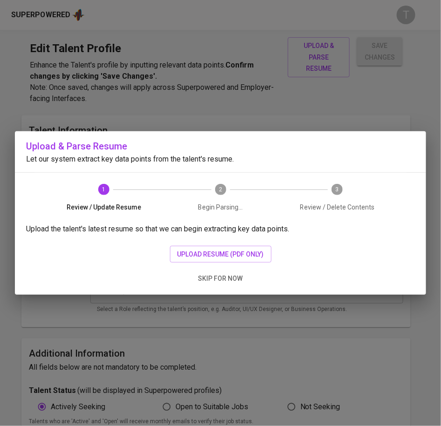
click at [257, 250] on span "upload resume (pdf only)" at bounding box center [220, 255] width 87 height 12
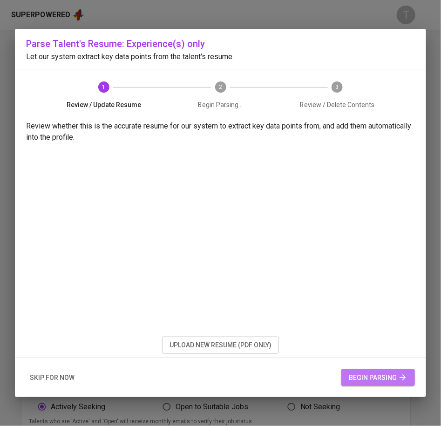
click at [364, 376] on span "begin parsing" at bounding box center [378, 378] width 59 height 12
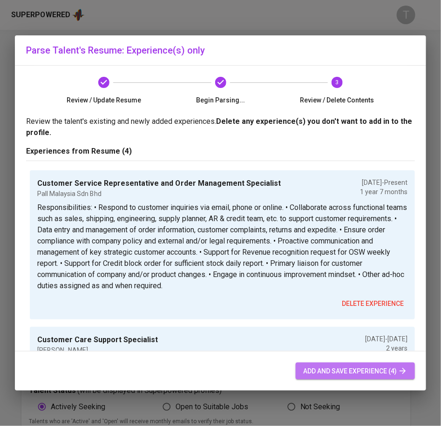
drag, startPoint x: 340, startPoint y: 373, endPoint x: 326, endPoint y: 369, distance: 14.0
click at [339, 373] on span "add and save experience (4)" at bounding box center [355, 371] width 104 height 12
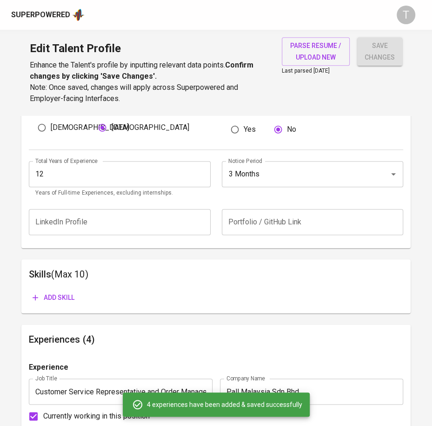
scroll to position [335, 0]
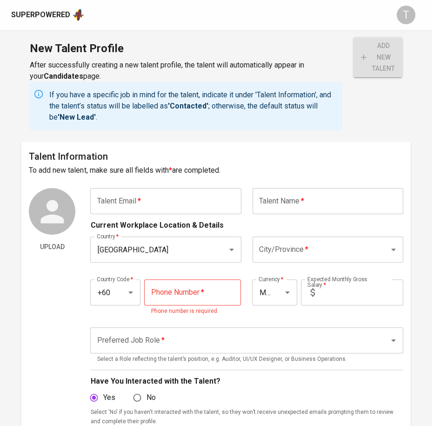
click at [183, 209] on input "text" at bounding box center [165, 201] width 151 height 26
paste input "[PERSON_NAME][EMAIL_ADDRESS][DOMAIN_NAME]"
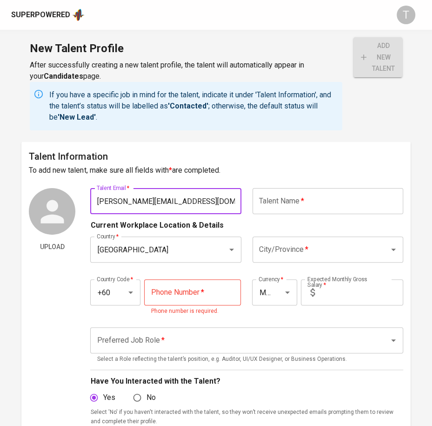
scroll to position [0, 16]
type input "[PERSON_NAME][EMAIL_ADDRESS][DOMAIN_NAME]"
click at [314, 203] on input "text" at bounding box center [328, 201] width 151 height 26
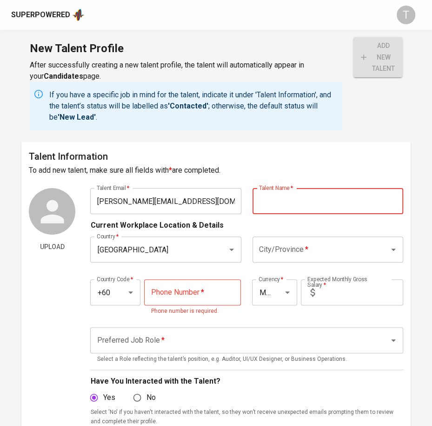
click at [321, 191] on input "text" at bounding box center [328, 201] width 151 height 26
paste input "[PERSON_NAME] Darmalingga"
type input "[PERSON_NAME] Darmalinggam"
click at [316, 253] on input "City/Province   *" at bounding box center [315, 250] width 116 height 18
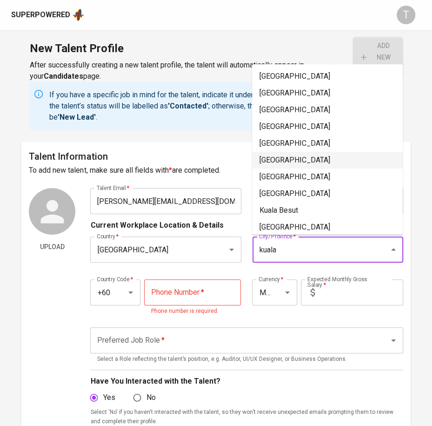
click at [308, 159] on li "[GEOGRAPHIC_DATA]" at bounding box center [327, 160] width 151 height 17
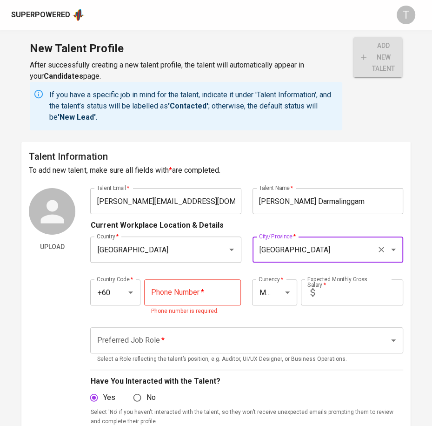
type input "[GEOGRAPHIC_DATA]"
click at [188, 286] on input "tel" at bounding box center [192, 292] width 97 height 26
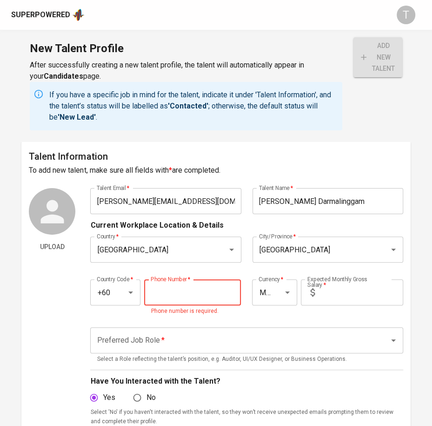
paste input "[PHONE_NUMBER]"
type input "[PHONE_NUMBER]"
click at [344, 298] on input "text" at bounding box center [361, 292] width 85 height 26
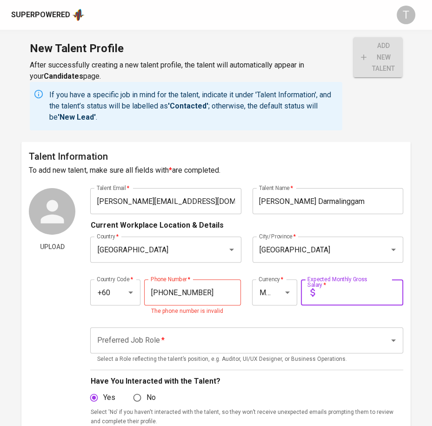
drag, startPoint x: 355, startPoint y: 282, endPoint x: 346, endPoint y: 282, distance: 8.8
click at [355, 282] on input "text" at bounding box center [361, 292] width 85 height 26
type input "6,500"
click at [314, 337] on input "Preferred Job Role   *" at bounding box center [233, 340] width 278 height 18
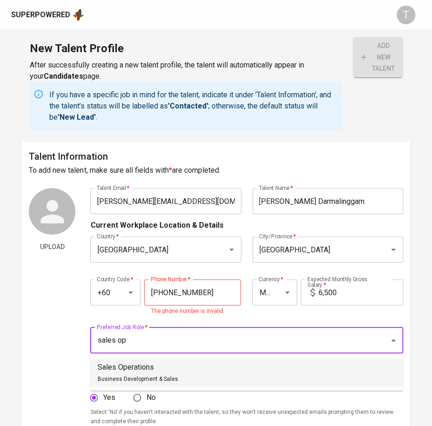
drag, startPoint x: 310, startPoint y: 363, endPoint x: 314, endPoint y: 356, distance: 8.1
click at [310, 363] on li "Sales Operations Business Development & Sales" at bounding box center [246, 373] width 313 height 28
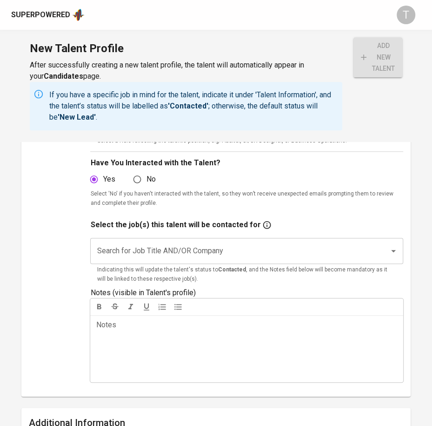
scroll to position [216, 0]
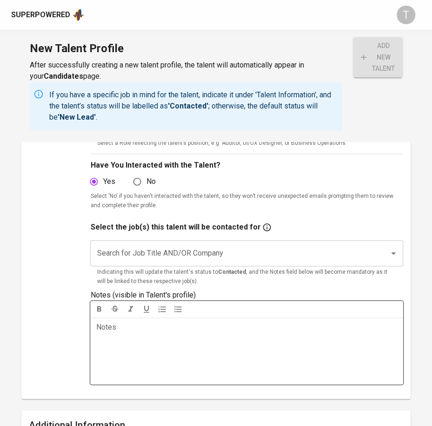
type input "Sales Operations"
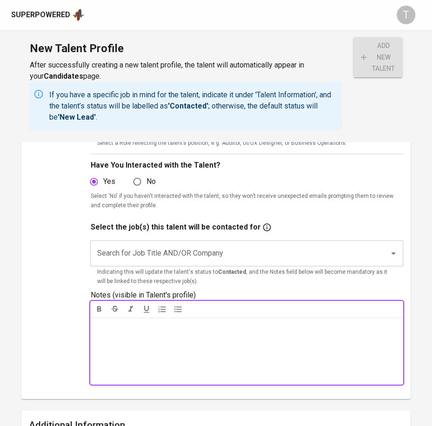
drag, startPoint x: 176, startPoint y: 351, endPoint x: 427, endPoint y: 255, distance: 269.2
click at [181, 349] on div "Notes ﻿" at bounding box center [246, 350] width 313 height 67
click at [163, 347] on div "Notes ﻿" at bounding box center [246, 350] width 313 height 67
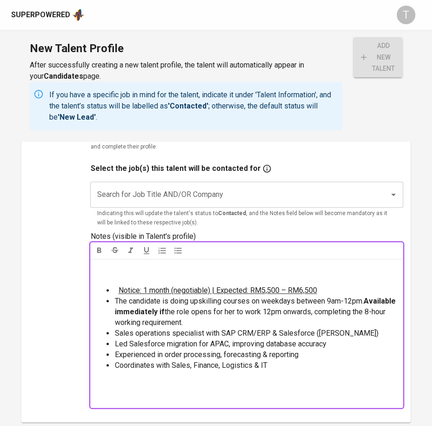
scroll to position [281, 0]
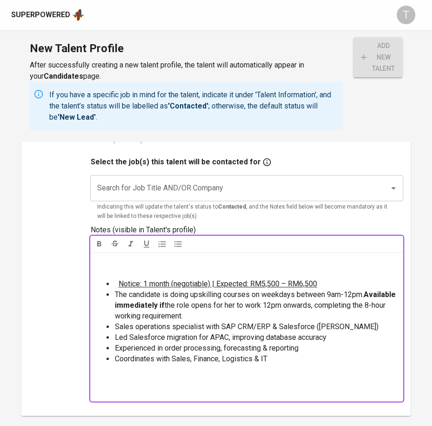
drag, startPoint x: 340, startPoint y: 283, endPoint x: 334, endPoint y: 283, distance: 5.6
click at [339, 283] on li "Notice: 1 month (negotiable) | Expected: RM5,500 – RM6,500" at bounding box center [256, 284] width 283 height 11
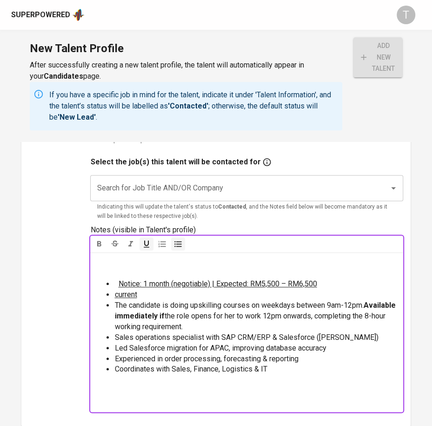
click at [189, 297] on li "current" at bounding box center [256, 295] width 283 height 11
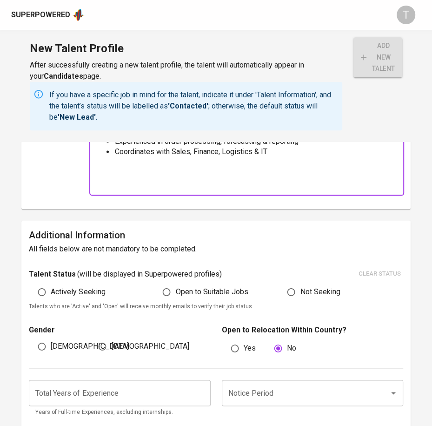
scroll to position [518, 0]
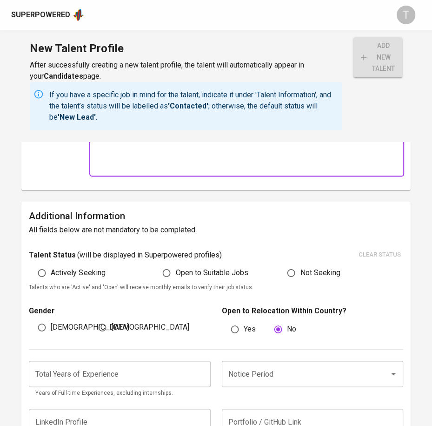
click at [75, 270] on span "Actively Seeking" at bounding box center [78, 272] width 54 height 11
click at [51, 270] on input "Actively Seeking" at bounding box center [42, 273] width 18 height 18
radio input "true"
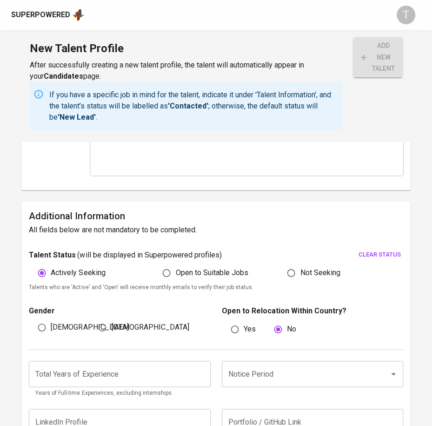
click at [121, 325] on span "[DEMOGRAPHIC_DATA]" at bounding box center [150, 327] width 78 height 11
click at [111, 325] on input "[DEMOGRAPHIC_DATA]" at bounding box center [103, 327] width 18 height 18
radio input "true"
click at [291, 380] on input "Notice Period" at bounding box center [299, 374] width 147 height 18
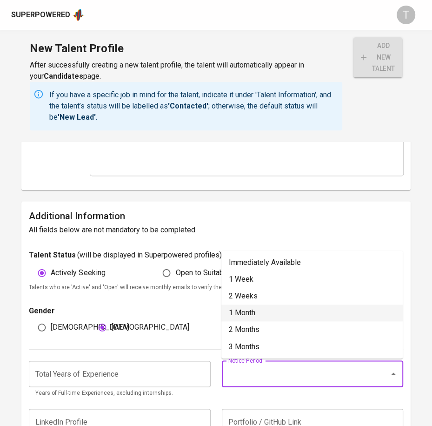
click at [278, 312] on li "1 Month" at bounding box center [313, 312] width 182 height 17
type input "1 Month"
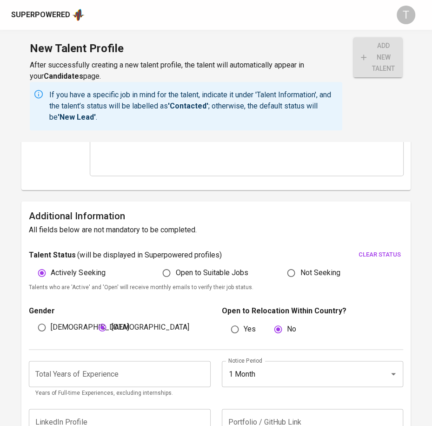
click at [115, 375] on input "number" at bounding box center [120, 374] width 182 height 26
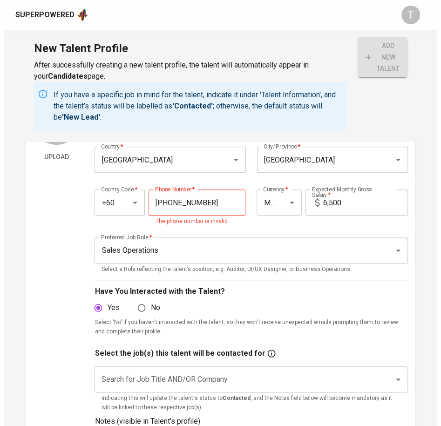
scroll to position [90, 0]
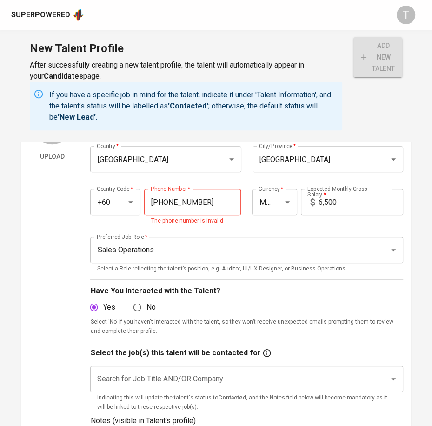
type input "3"
click at [224, 199] on input "[PHONE_NUMBER]" at bounding box center [192, 202] width 97 height 26
click at [218, 197] on input "[PHONE_NUMBER]" at bounding box center [192, 202] width 97 height 26
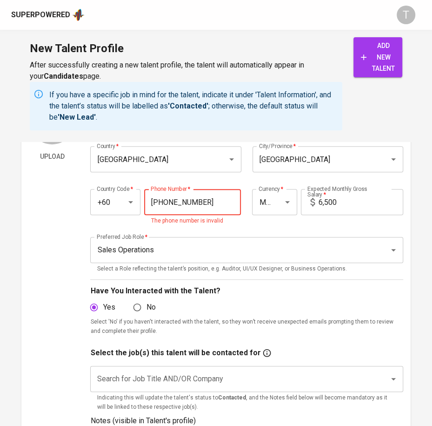
type input "[PHONE_NUMBER]"
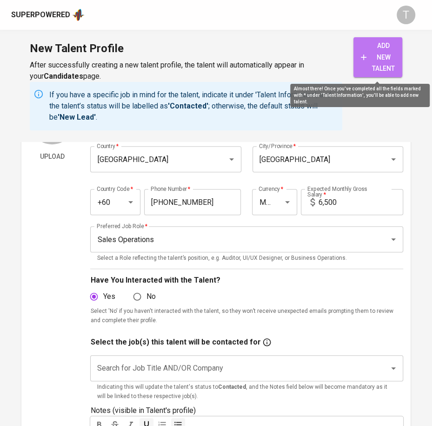
click at [366, 49] on span "add new talent" at bounding box center [378, 57] width 34 height 34
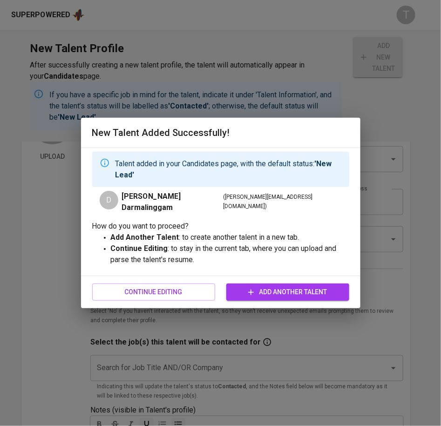
click at [202, 295] on span "Continue Editing" at bounding box center [154, 292] width 108 height 12
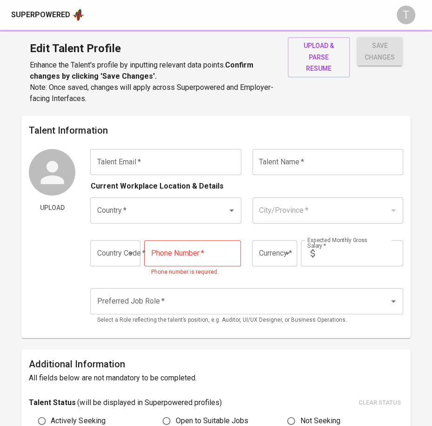
type input "[PERSON_NAME][EMAIL_ADDRESS][DOMAIN_NAME]"
type input "[PERSON_NAME] Darmalinggam"
type input "[GEOGRAPHIC_DATA]"
type input "+60"
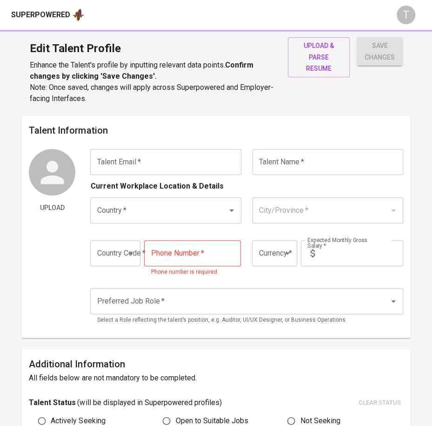
type input "[PHONE_NUMBER]"
type input "MYR"
type input "6,500"
type input "Sales Operations"
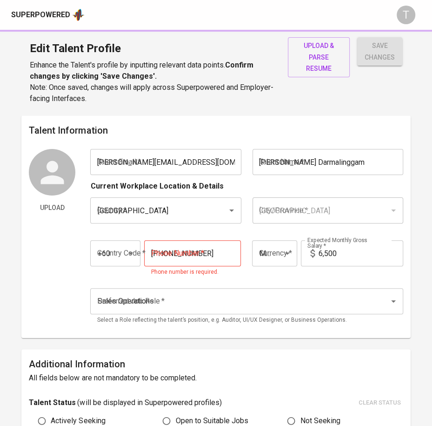
radio input "true"
type input "3"
type input "1 Month"
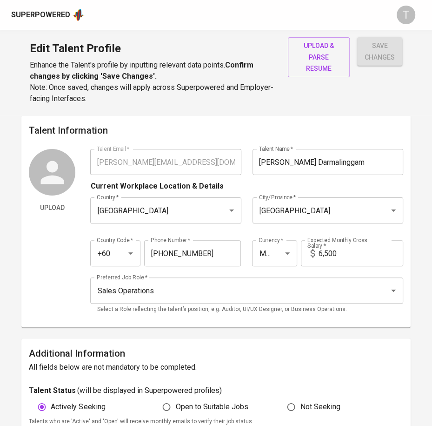
click at [319, 55] on span "upload & parse resume" at bounding box center [319, 57] width 47 height 34
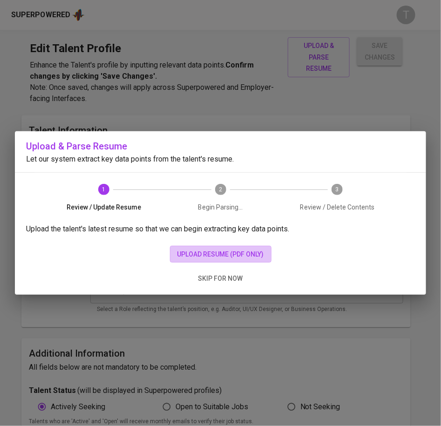
click at [191, 257] on span "upload resume (pdf only)" at bounding box center [220, 255] width 87 height 12
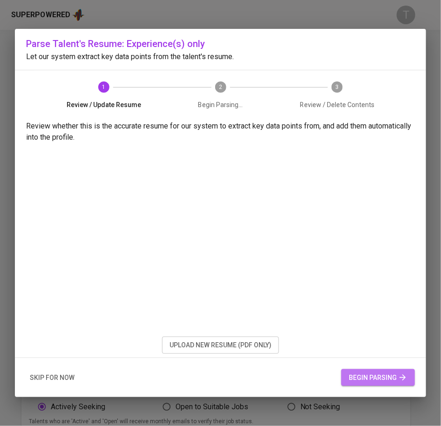
click at [405, 375] on icon "button" at bounding box center [402, 377] width 9 height 9
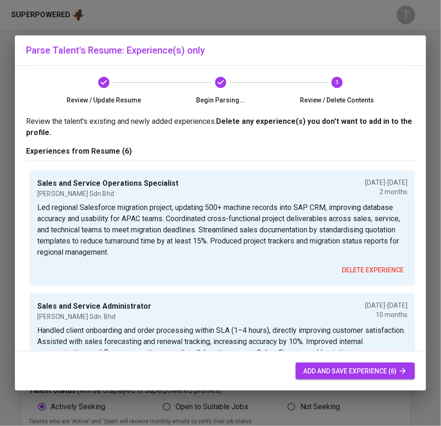
click at [357, 371] on span "add and save experience (6)" at bounding box center [355, 371] width 104 height 12
click at [309, 374] on span "add and save experience (6)" at bounding box center [355, 371] width 104 height 12
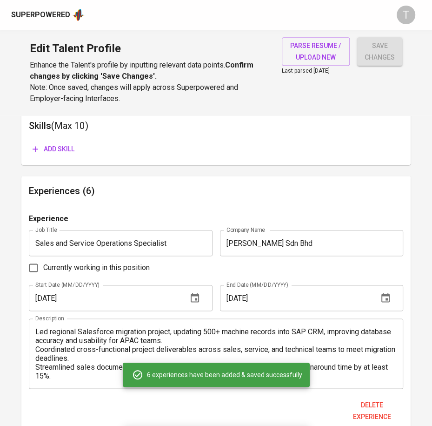
scroll to position [560, 0]
